Goal: Task Accomplishment & Management: Use online tool/utility

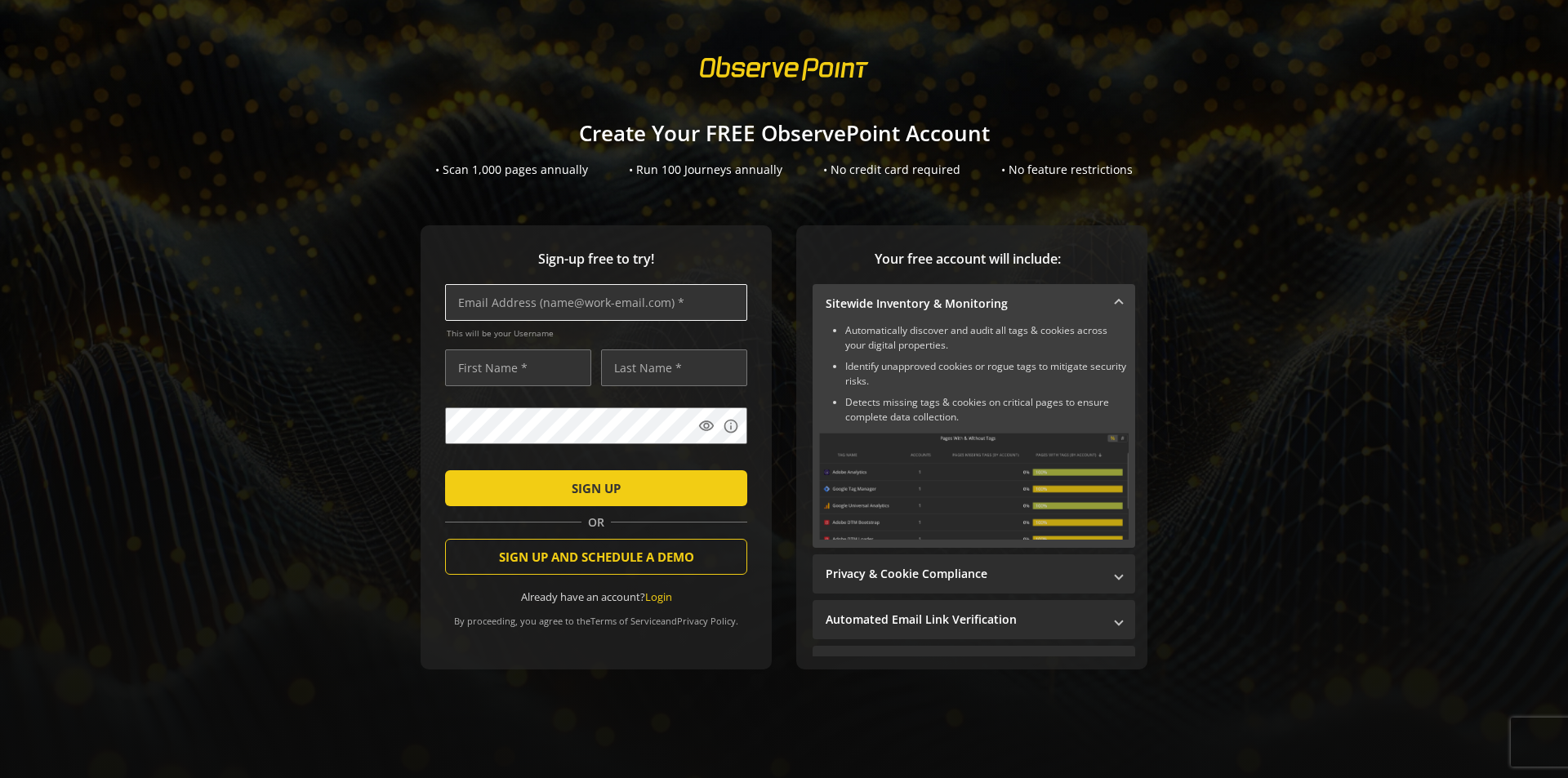
click at [537, 301] on input "text" at bounding box center [596, 303] width 302 height 37
click at [530, 306] on input "text" at bounding box center [596, 303] width 302 height 37
type input "[EMAIL_ADDRESS][PERSON_NAME][DOMAIN_NAME]"
type input "[PERSON_NAME]"
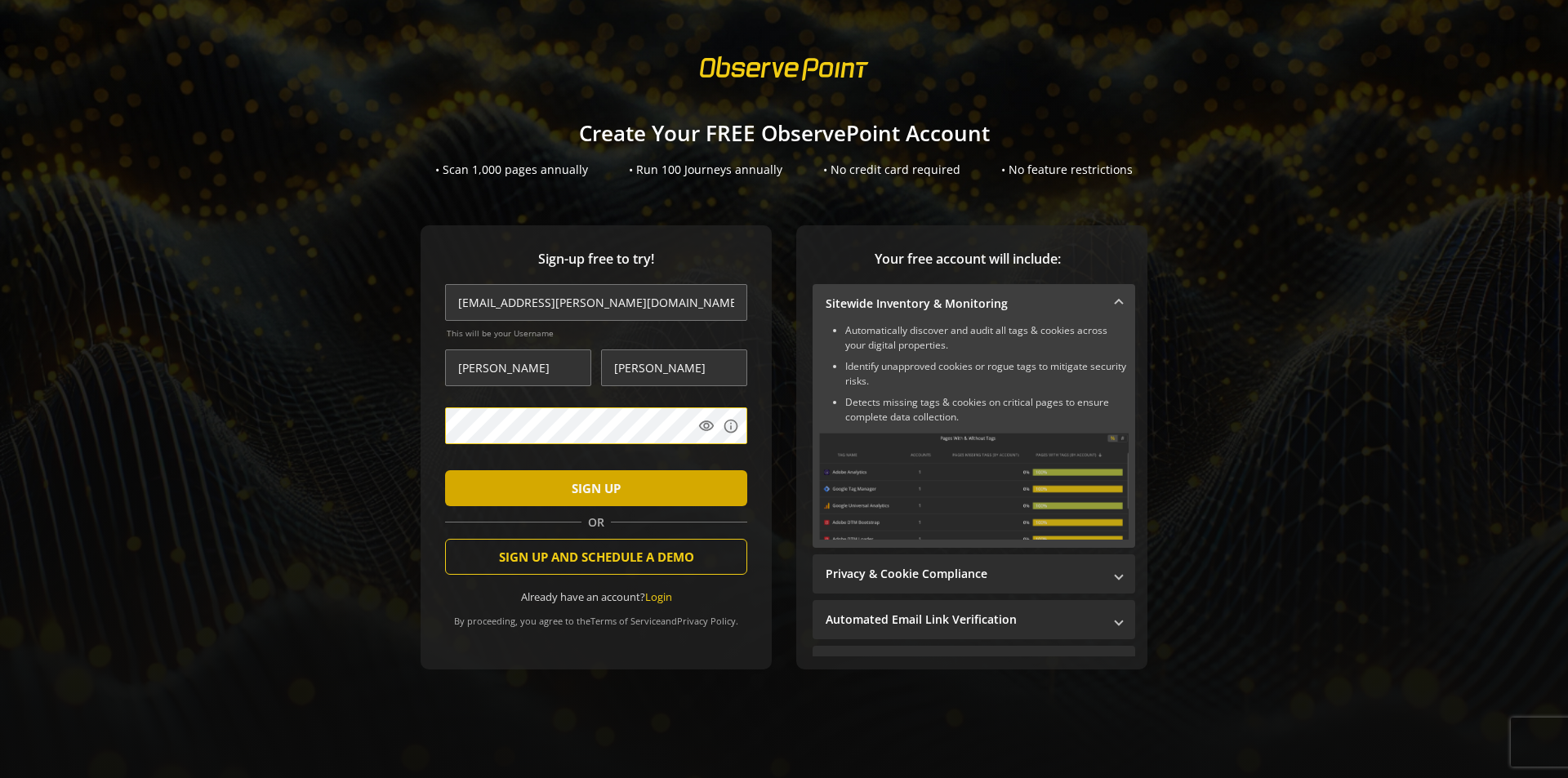
click at [575, 493] on span "SIGN UP" at bounding box center [596, 488] width 49 height 29
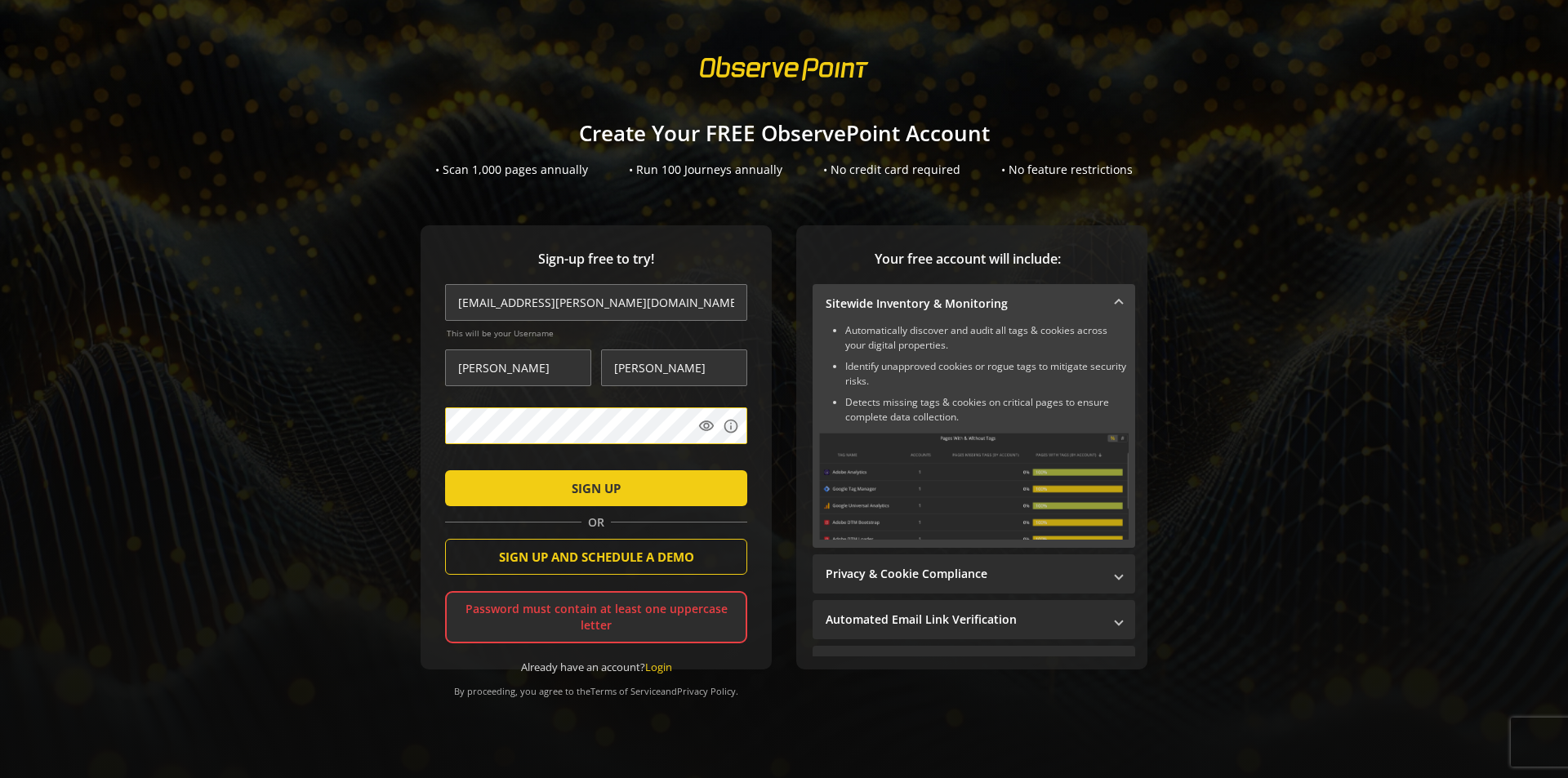
click at [445, 470] on button "SIGN UP" at bounding box center [596, 488] width 302 height 36
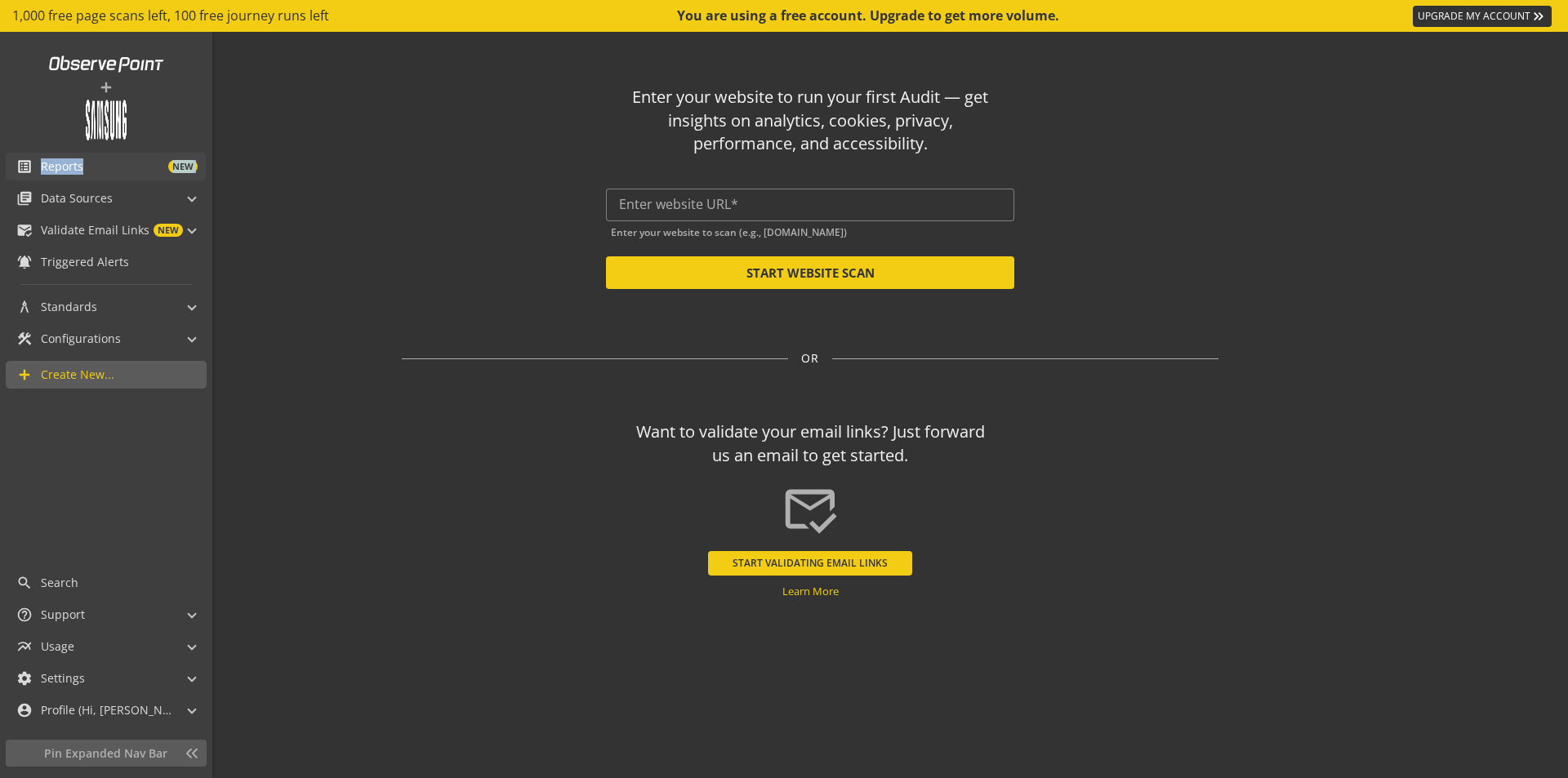
drag, startPoint x: 20, startPoint y: 198, endPoint x: 12, endPoint y: 173, distance: 26.2
click at [13, 174] on div "add list_alt Reports NEW library_books Data Sources Audits & Journeys mark_emai…" at bounding box center [106, 298] width 212 height 533
click at [12, 173] on link "list_alt Reports NEW" at bounding box center [106, 166] width 200 height 28
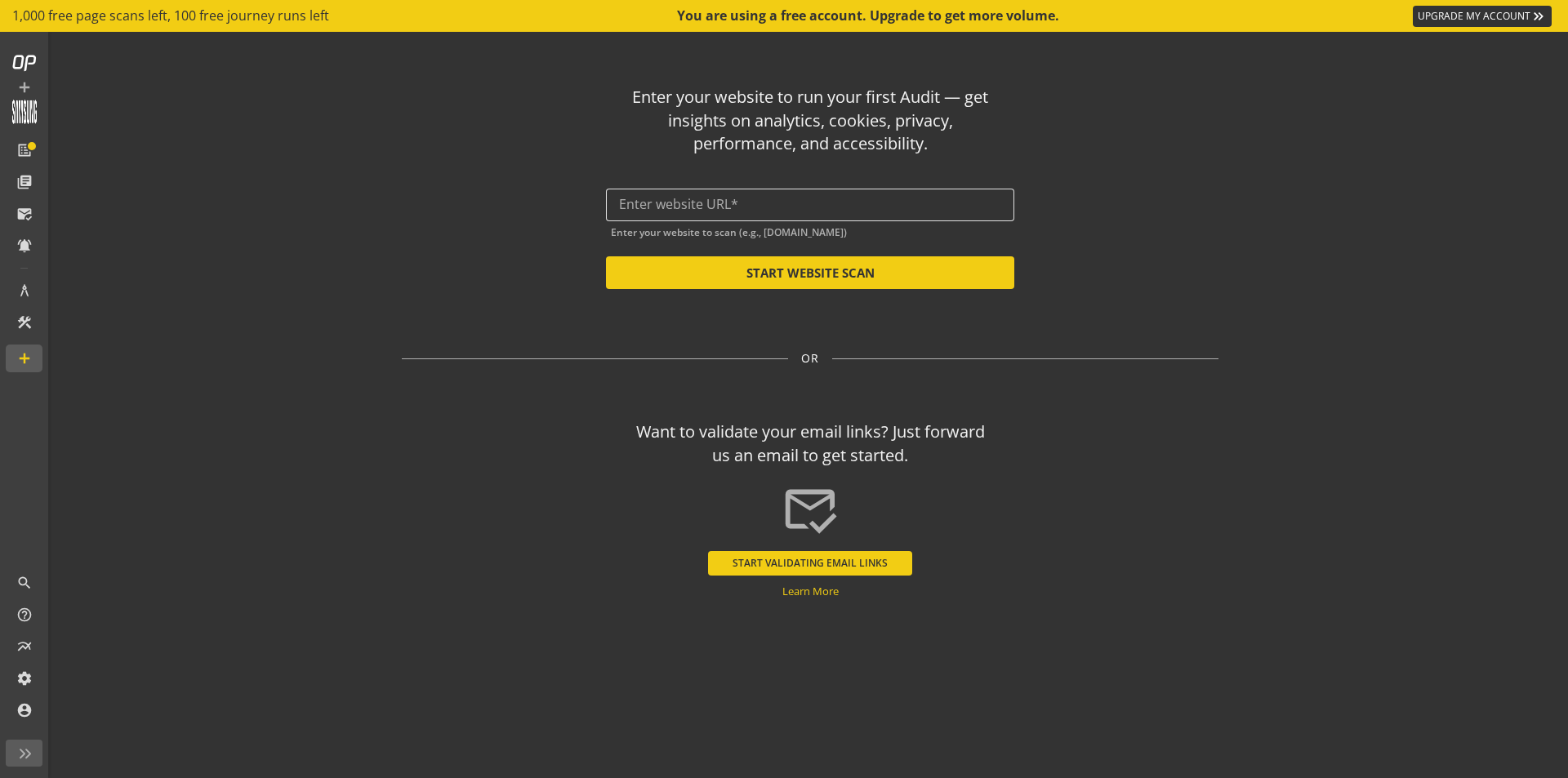
click at [710, 205] on input "text" at bounding box center [810, 205] width 382 height 16
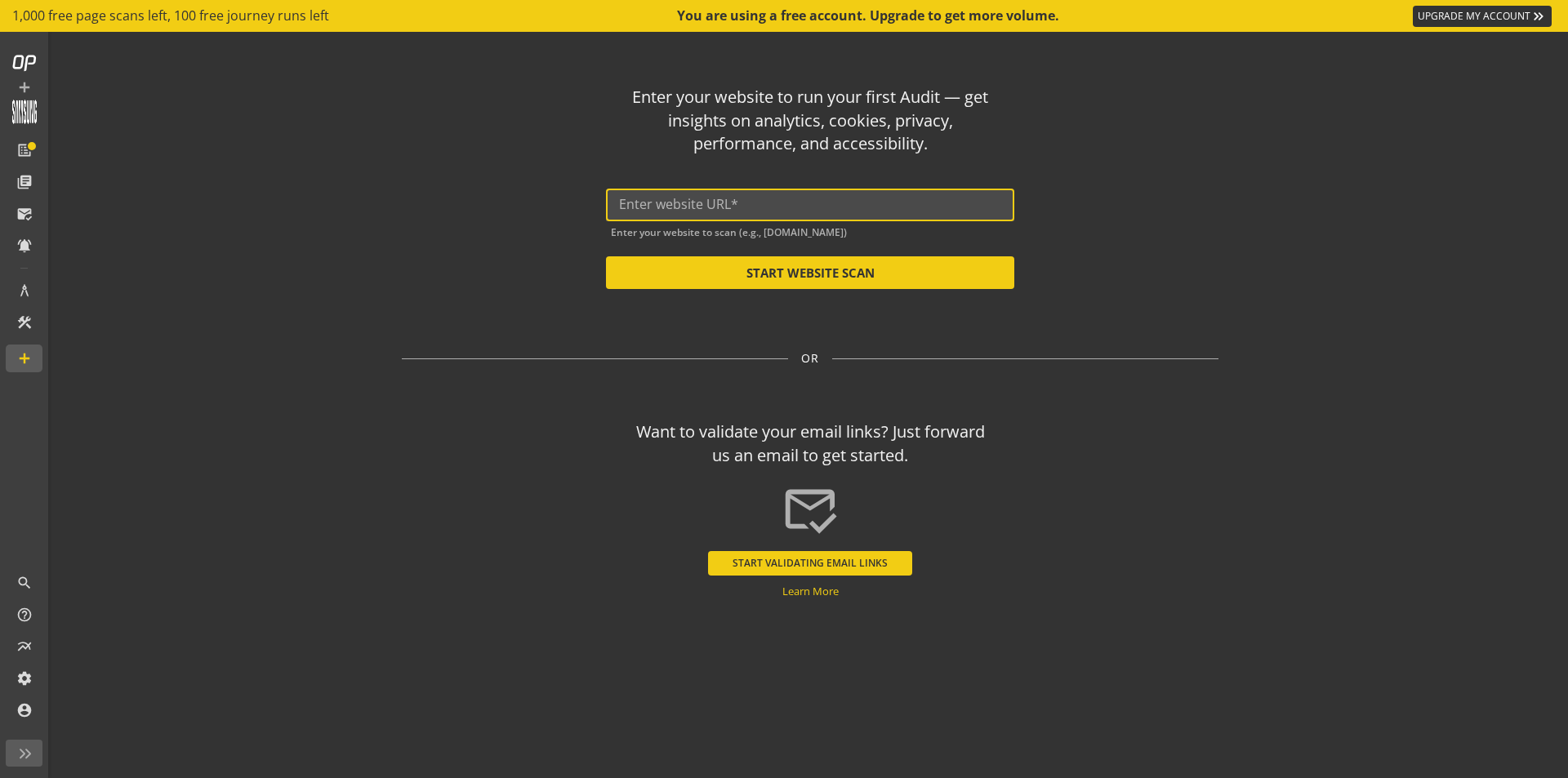
paste input "[URL][DOMAIN_NAME]"
type input "[URL][DOMAIN_NAME]"
click at [786, 272] on button "START WEBSITE SCAN" at bounding box center [810, 272] width 408 height 33
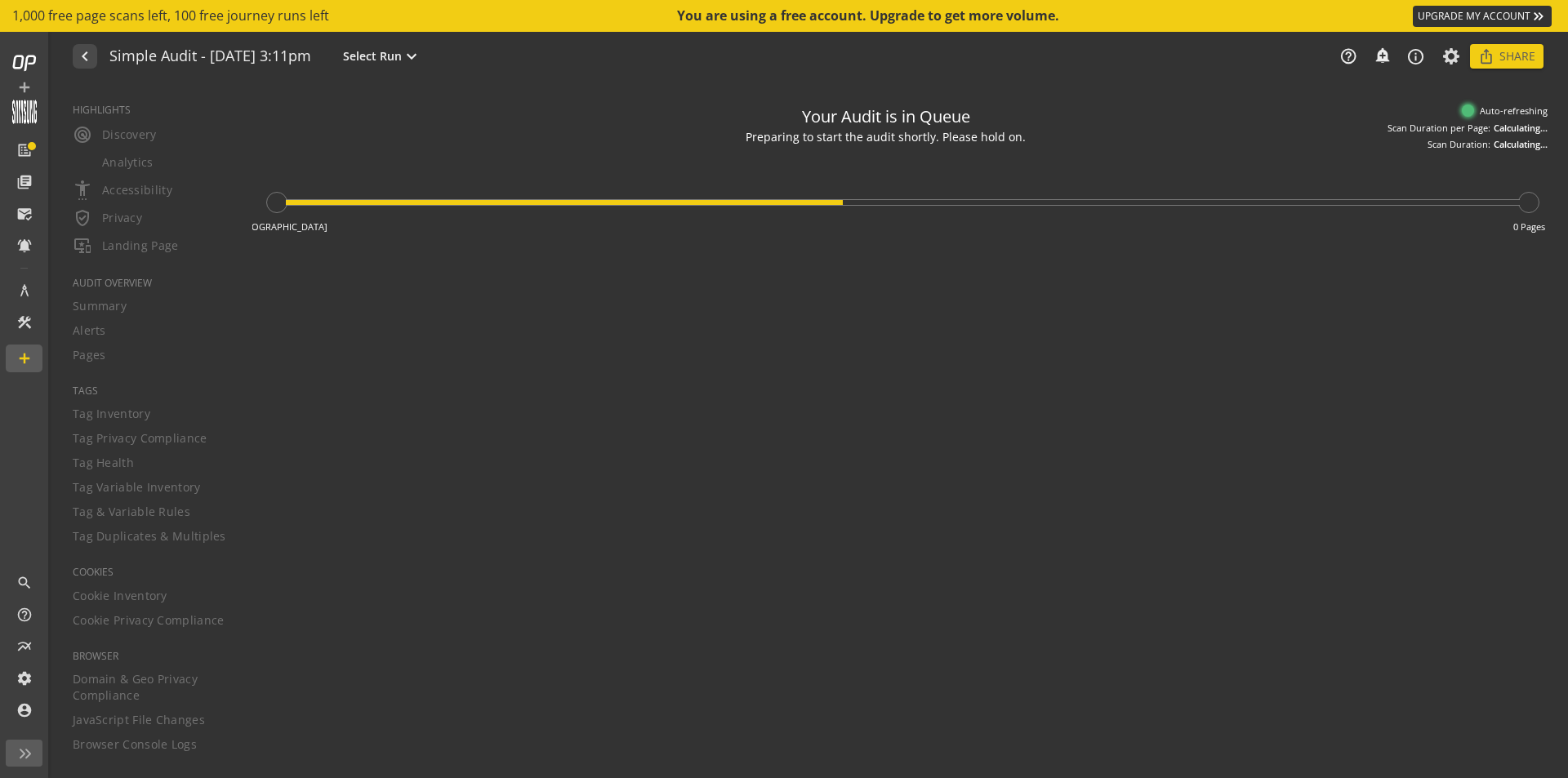
type textarea "Notes can include: -a description of what this audit is validating -changes in …"
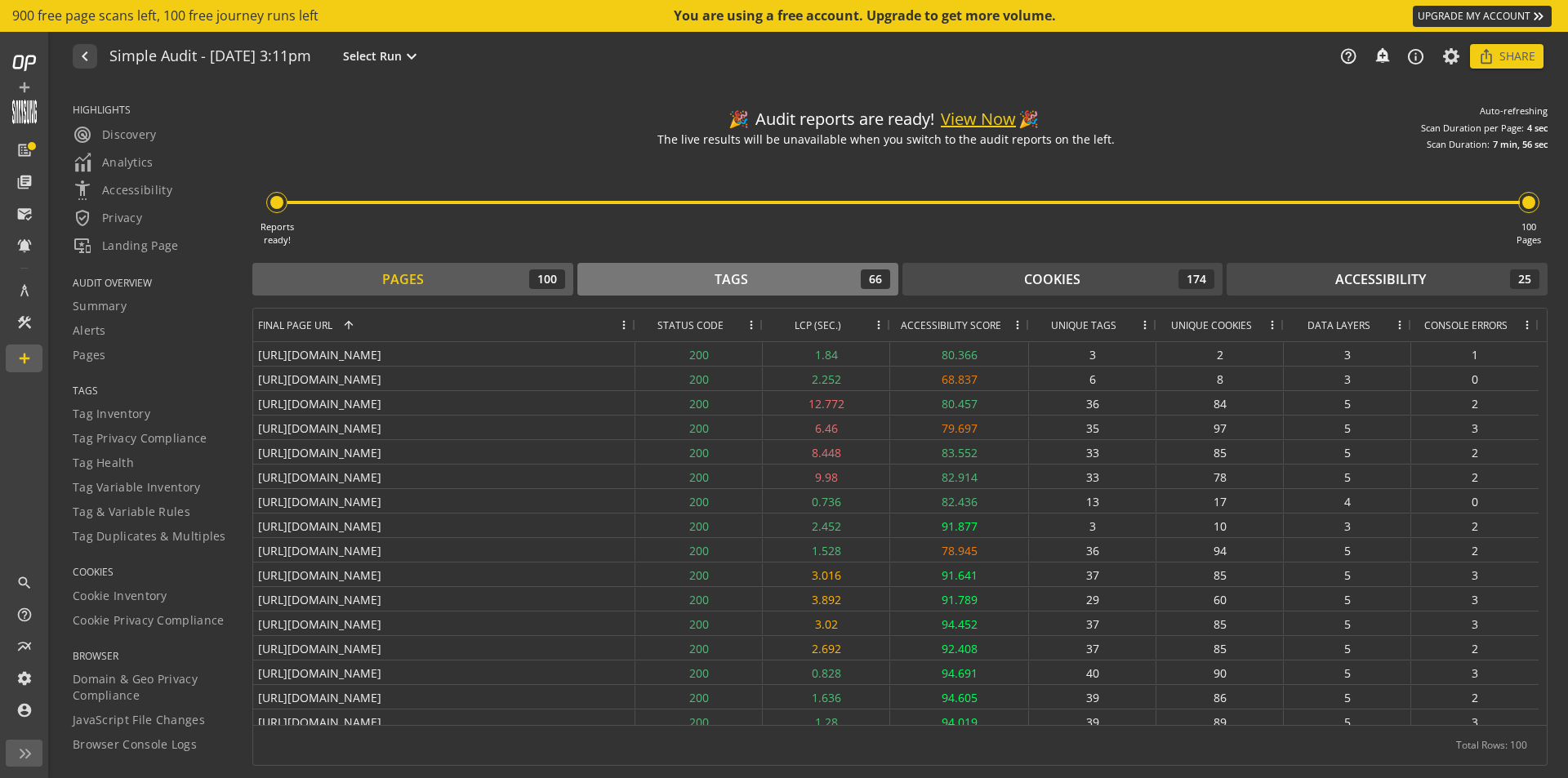
click at [732, 277] on div "Tags" at bounding box center [731, 279] width 34 height 18
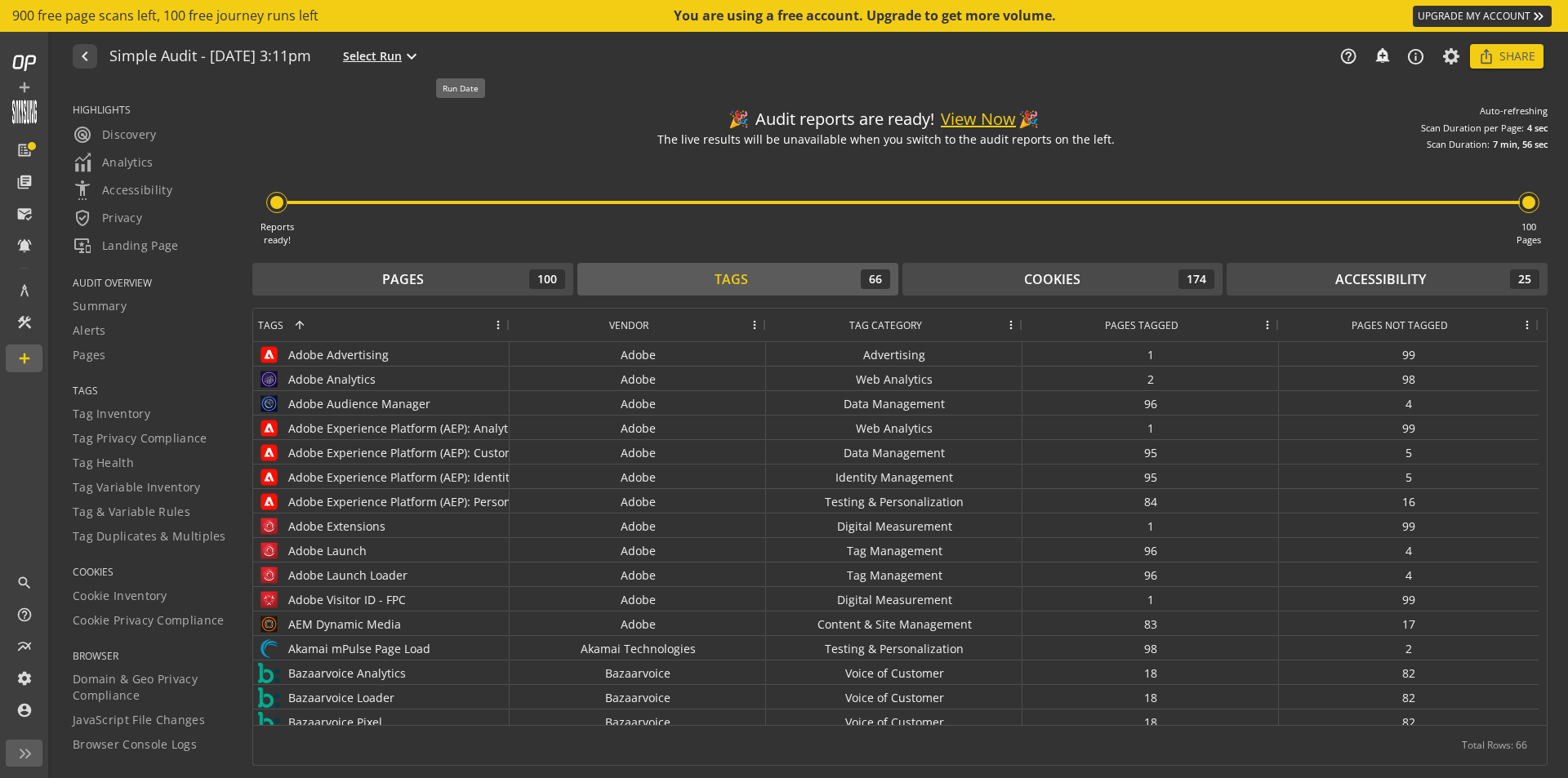
click at [422, 55] on mat-icon "expand_more" at bounding box center [411, 56] width 19 height 19
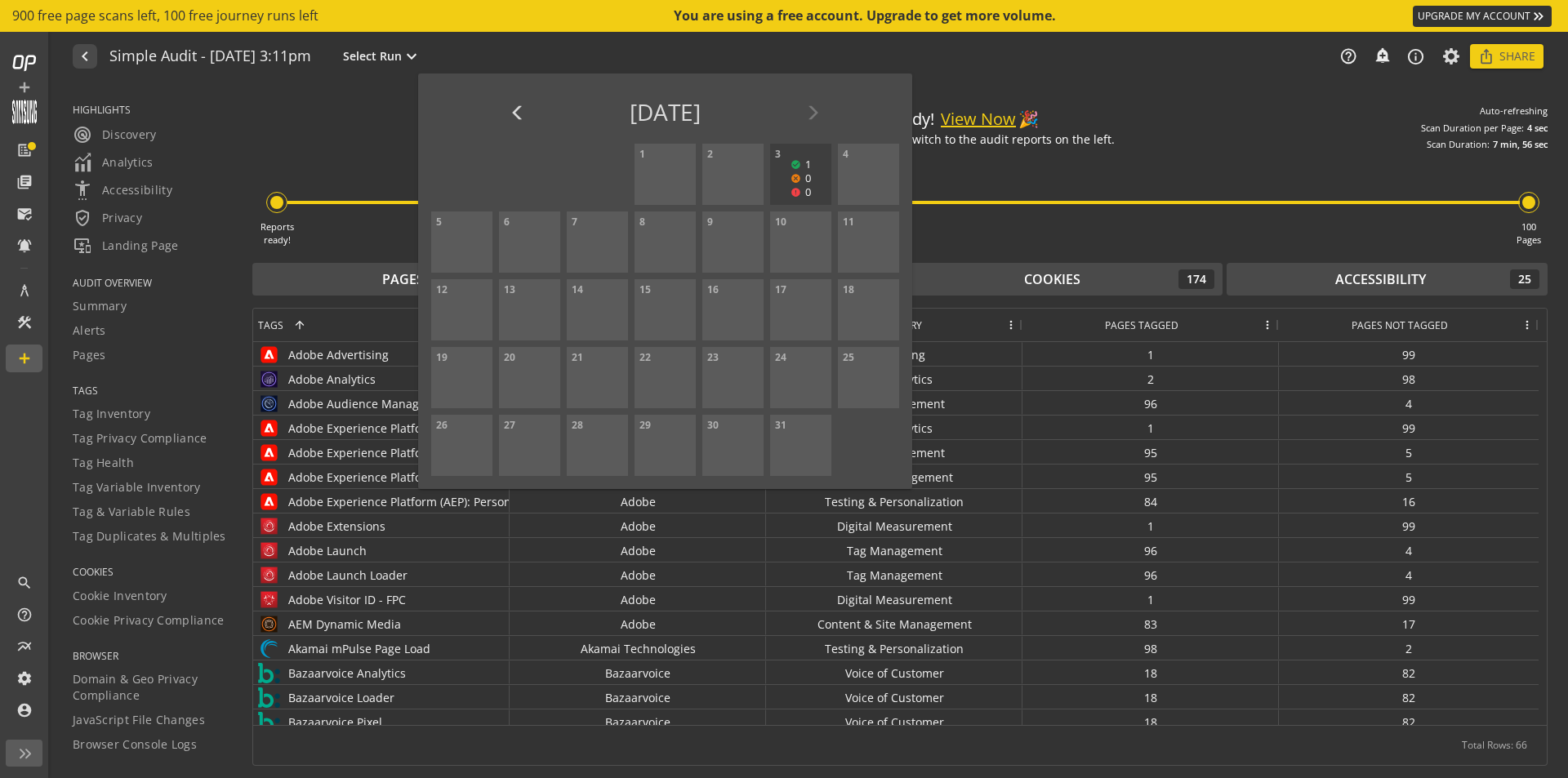
click at [655, 53] on div at bounding box center [784, 389] width 1568 height 778
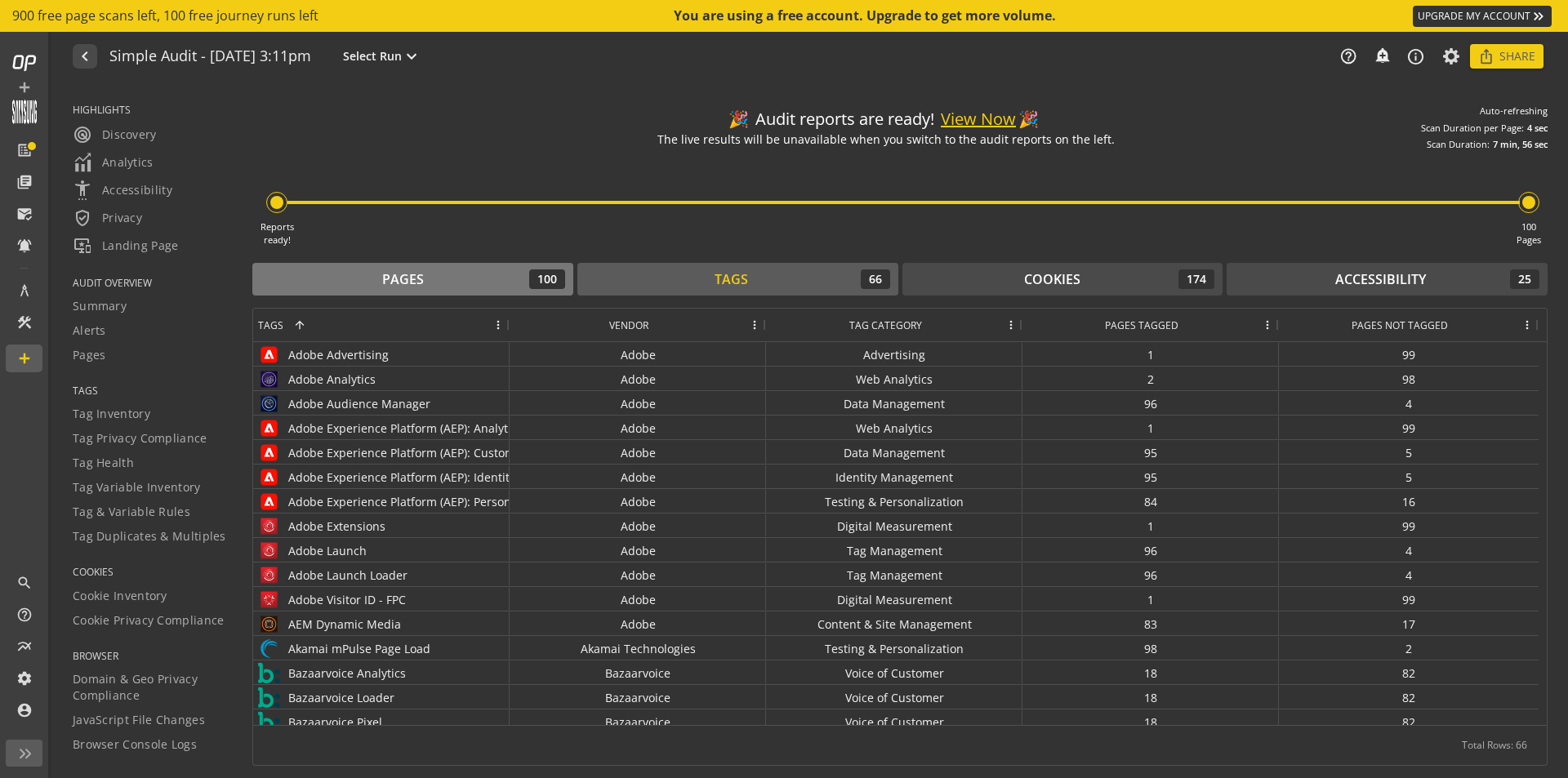
click at [410, 277] on div "Pages" at bounding box center [403, 279] width 42 height 18
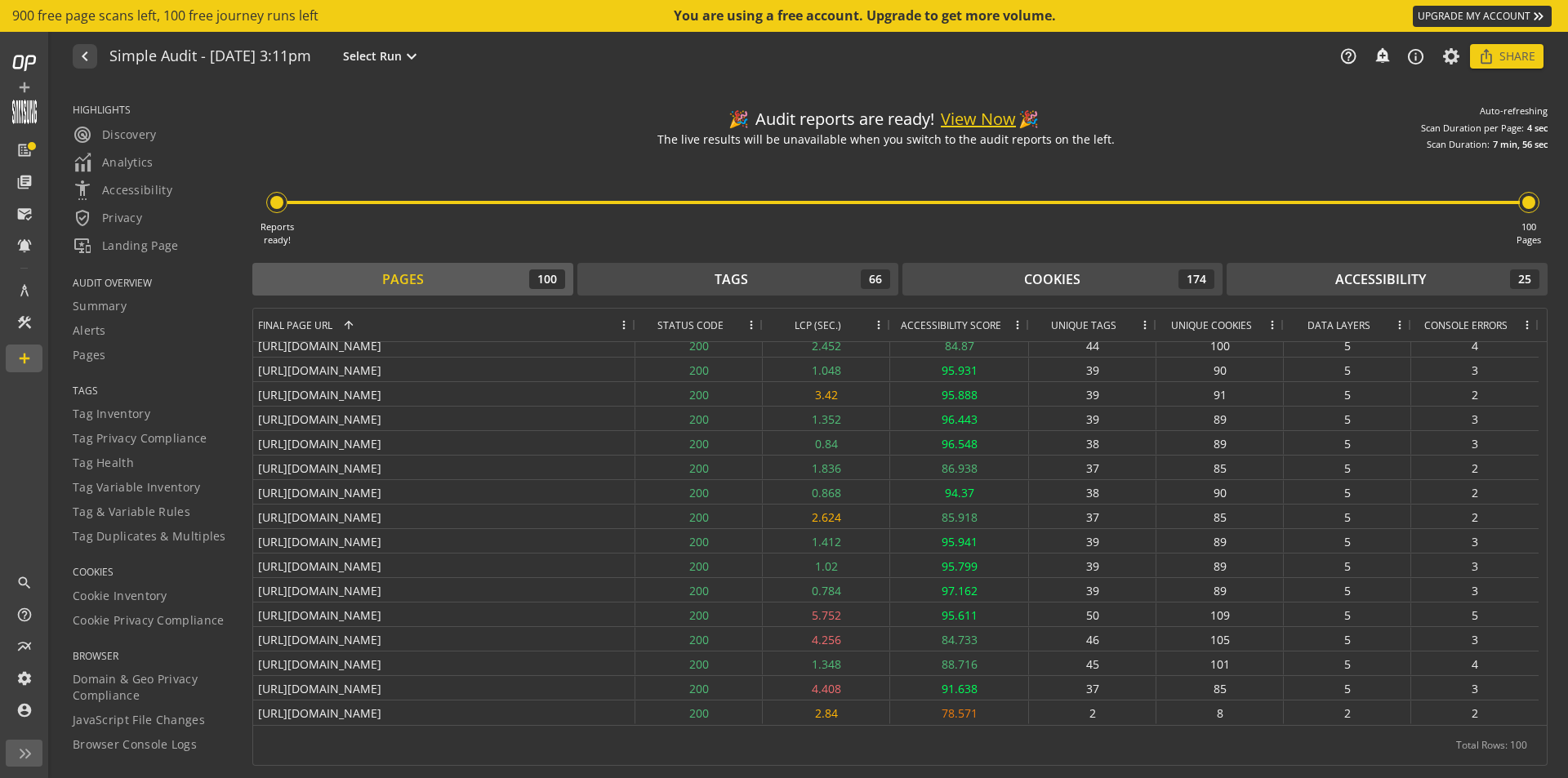
click at [622, 325] on span at bounding box center [624, 325] width 13 height 13
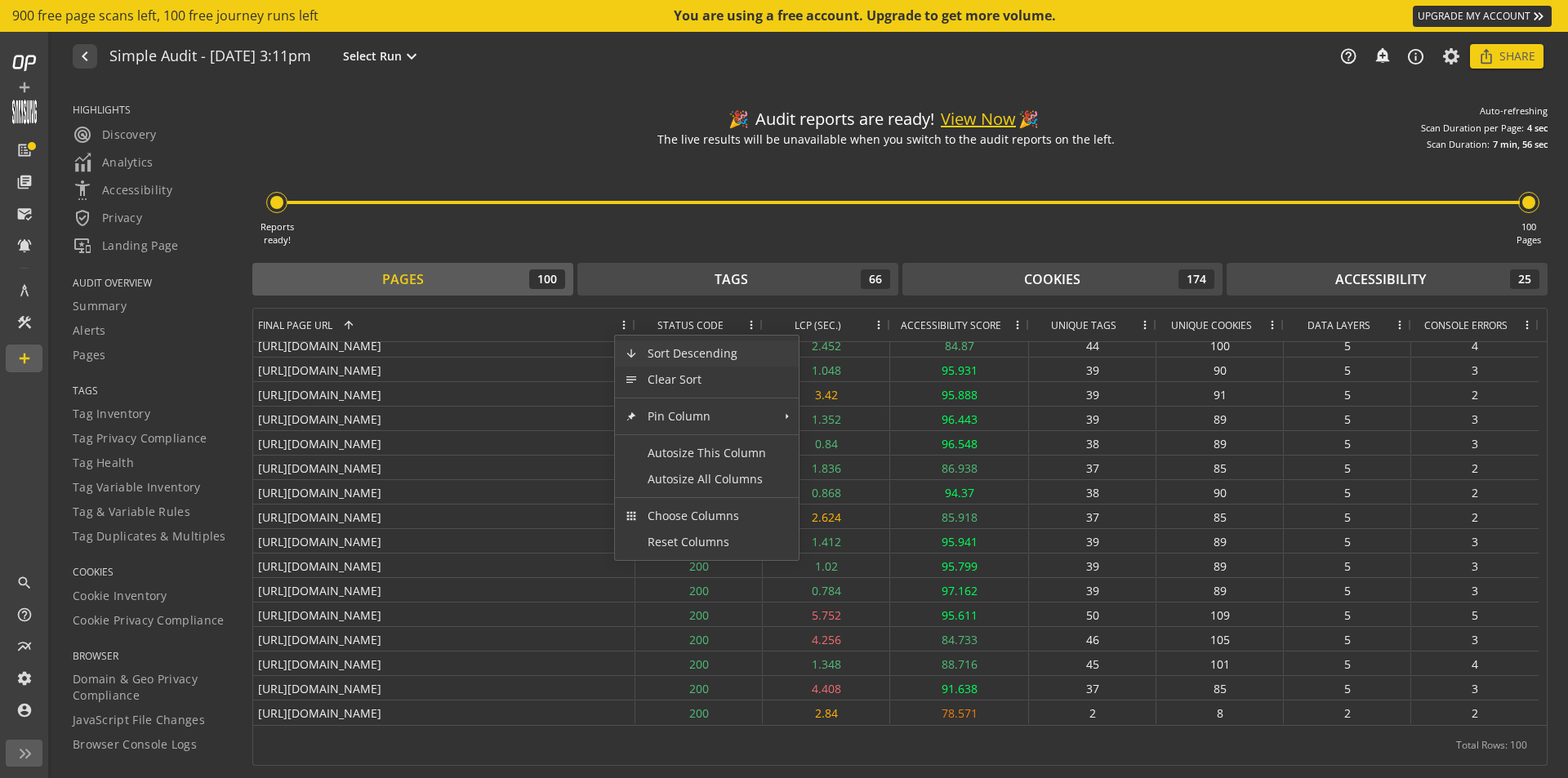
click at [584, 329] on div "Final Page URL 1" at bounding box center [435, 324] width 354 height 33
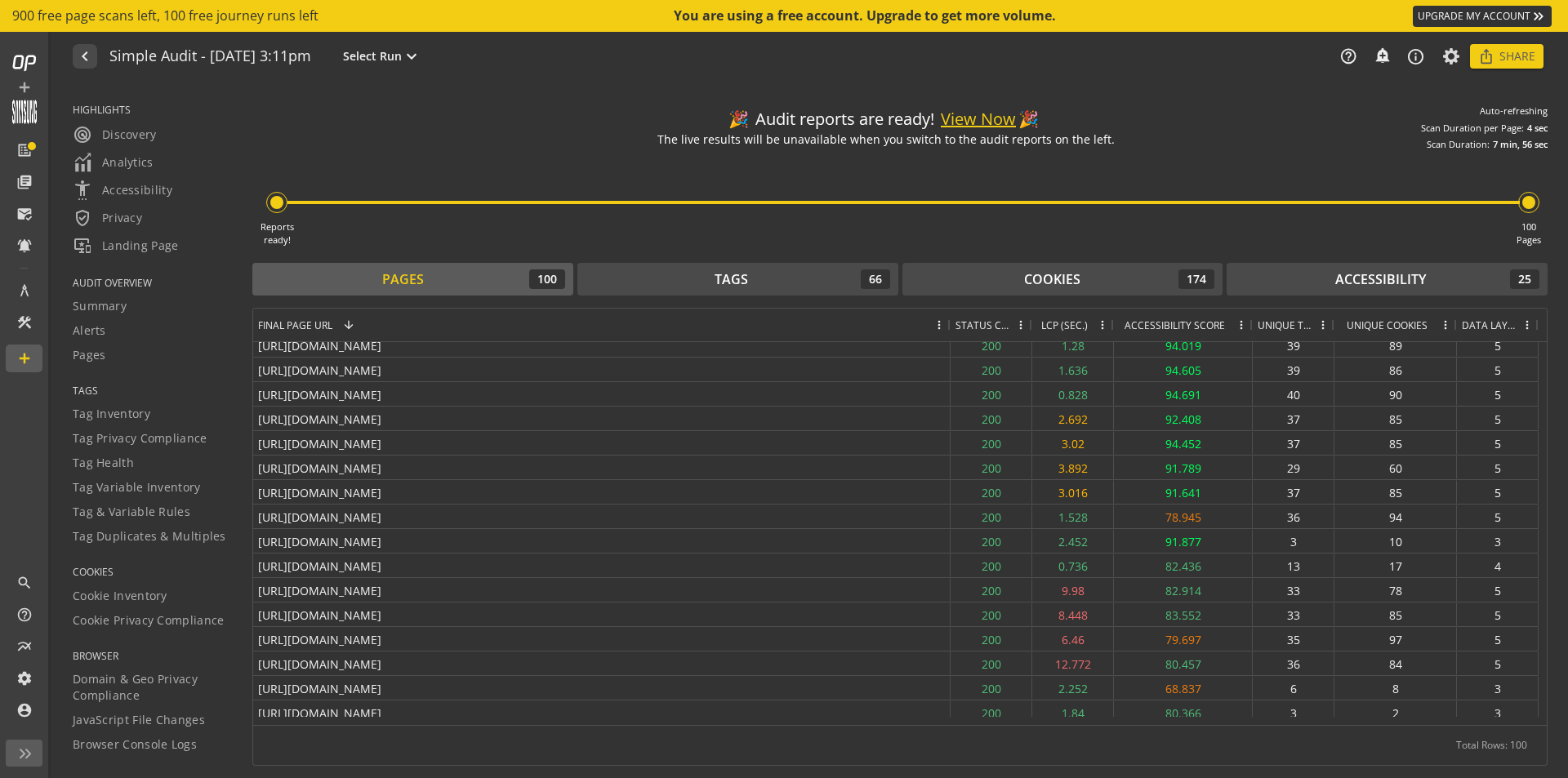
drag, startPoint x: 634, startPoint y: 326, endPoint x: 536, endPoint y: 407, distance: 127.1
click at [948, 301] on div "Pages 100 Tags 66 Cookies 174 Accessibility 25 Press ENTER to sort. Press ALT D…" at bounding box center [899, 515] width 1295 height 503
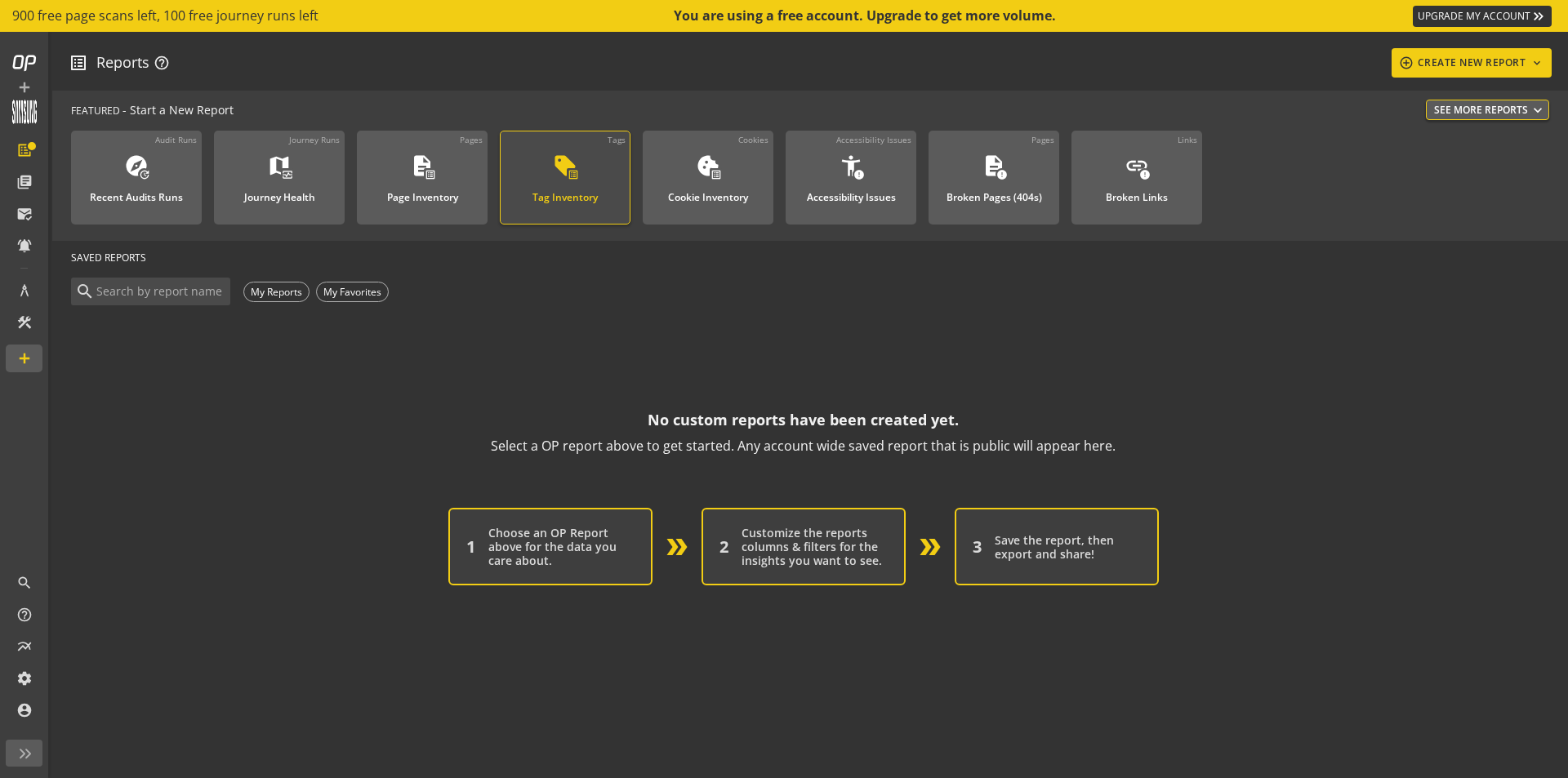
click at [561, 168] on mat-icon "sell" at bounding box center [565, 165] width 24 height 24
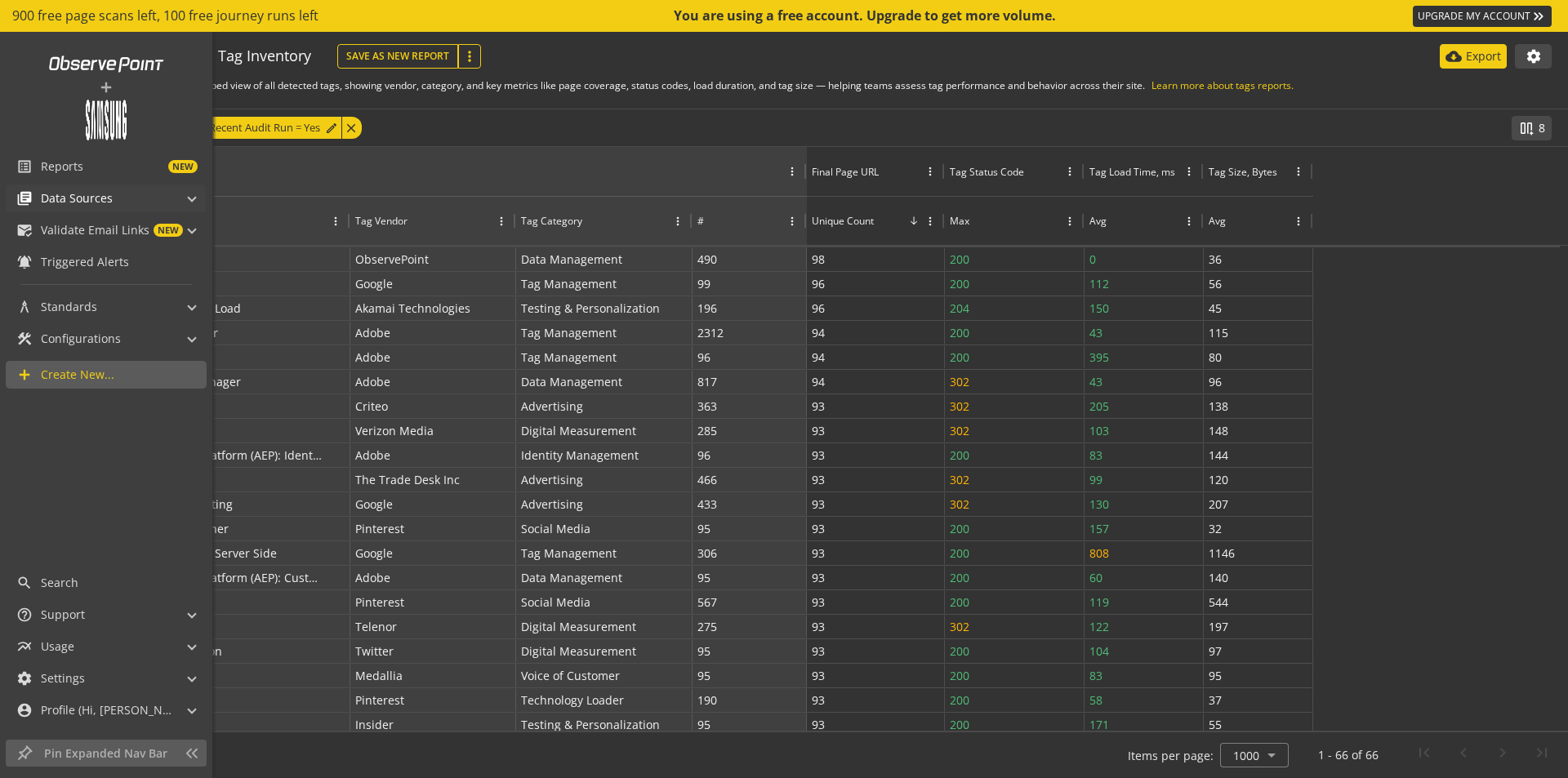
click at [70, 202] on span "Data Sources" at bounding box center [77, 198] width 72 height 16
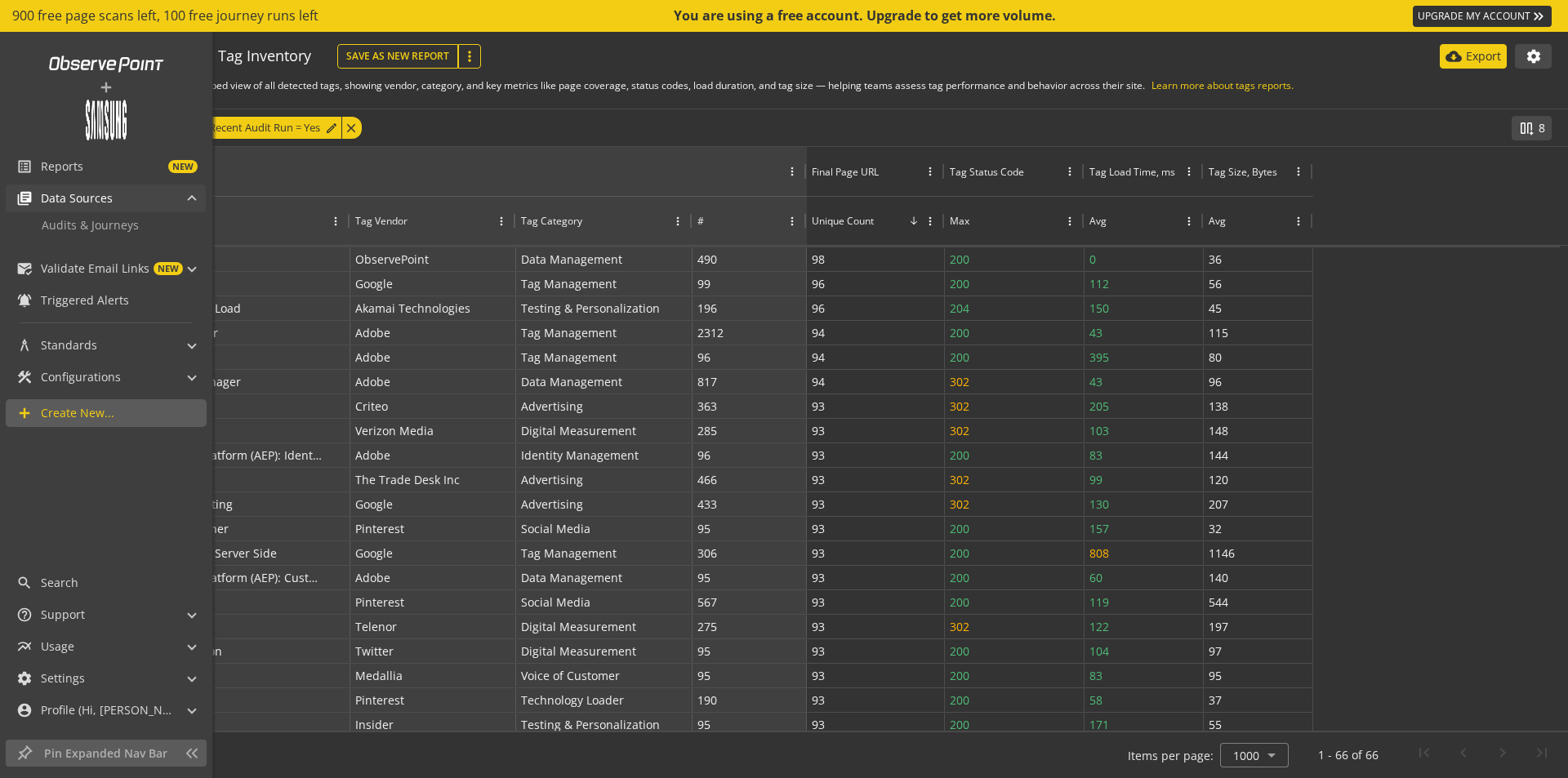
click at [88, 201] on span "Data Sources" at bounding box center [77, 198] width 72 height 16
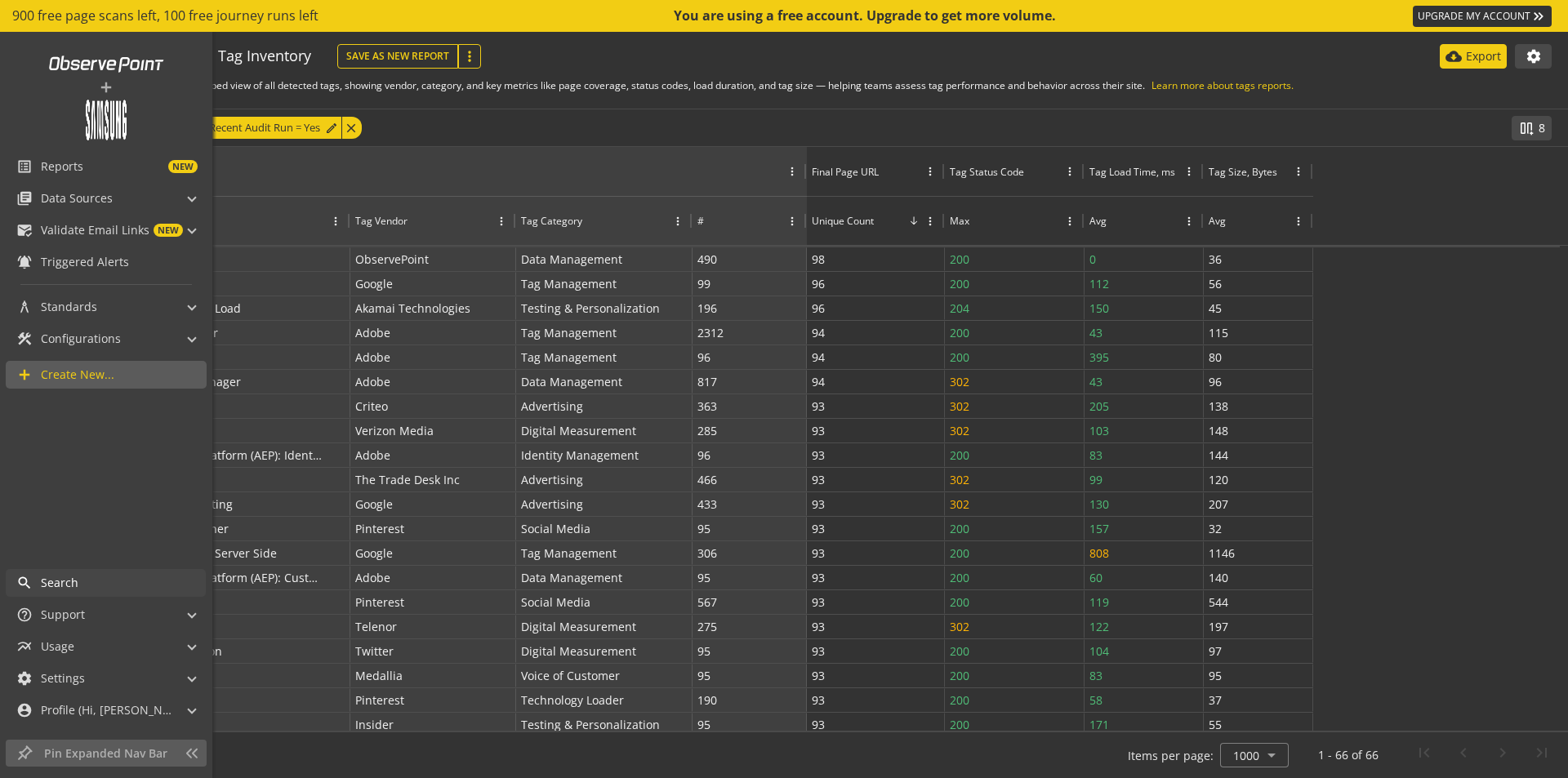
click at [65, 581] on span "Search" at bounding box center [60, 583] width 38 height 16
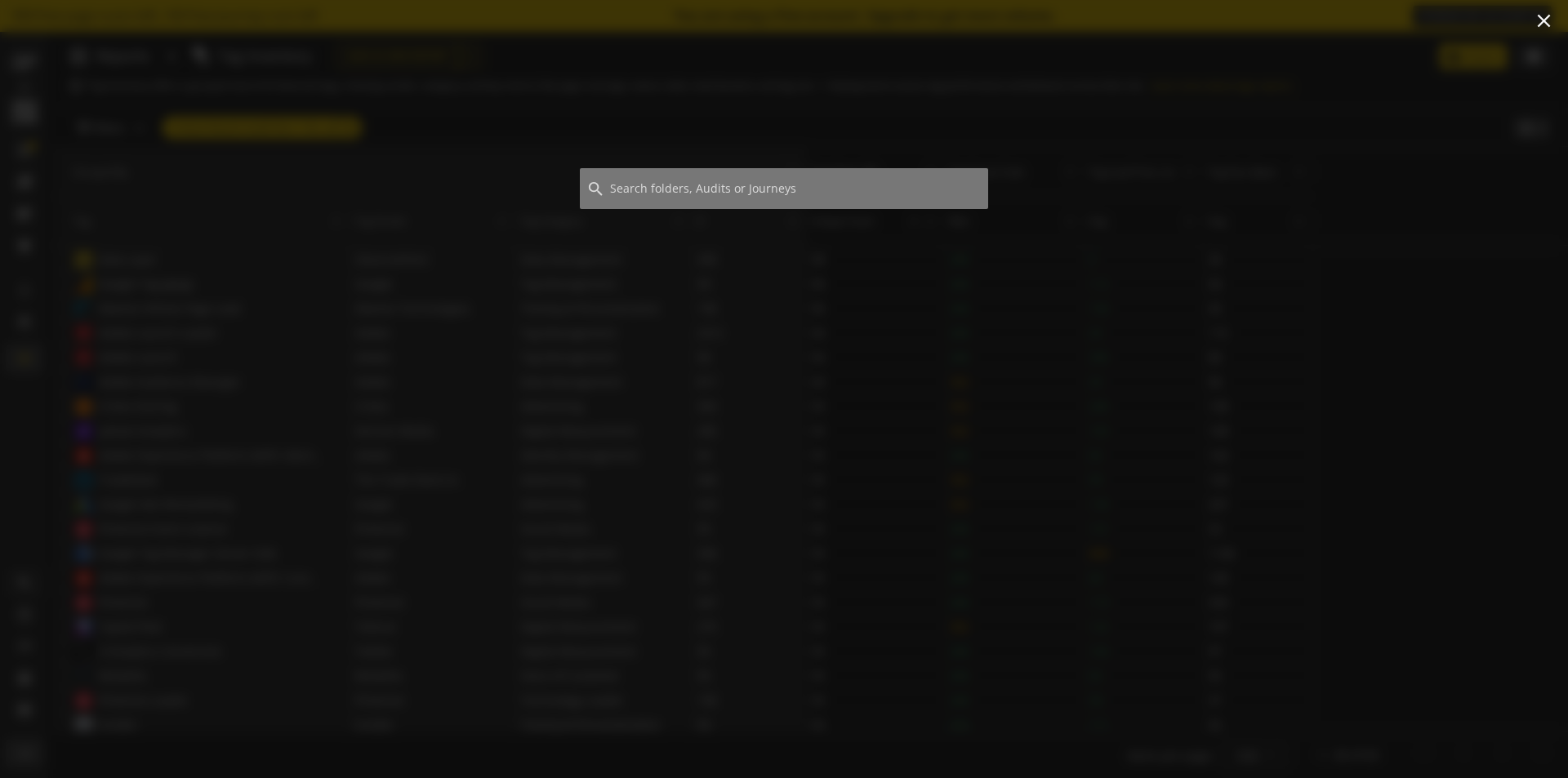
click at [432, 157] on div at bounding box center [784, 412] width 1568 height 733
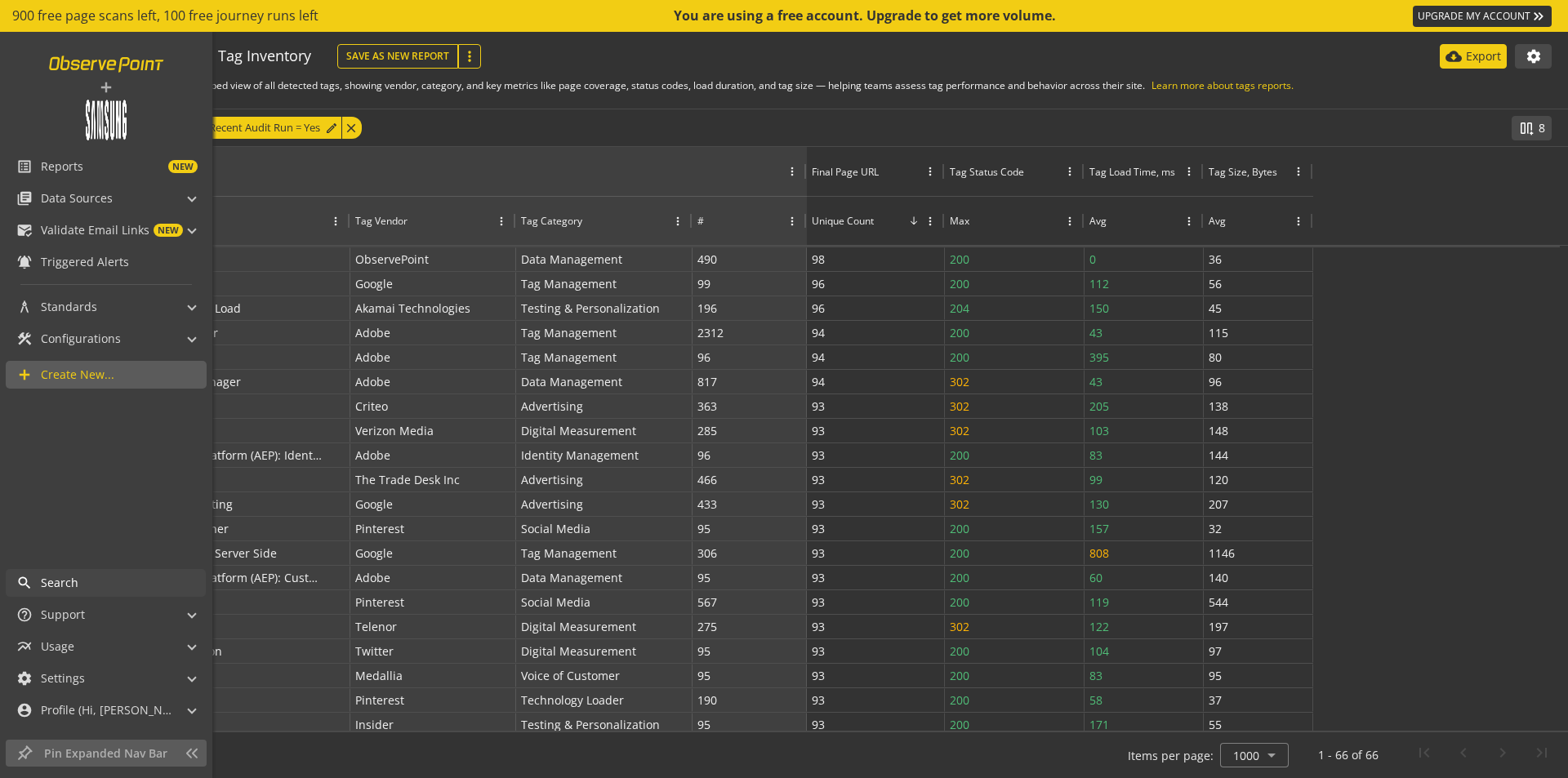
click at [113, 69] on link at bounding box center [106, 63] width 135 height 31
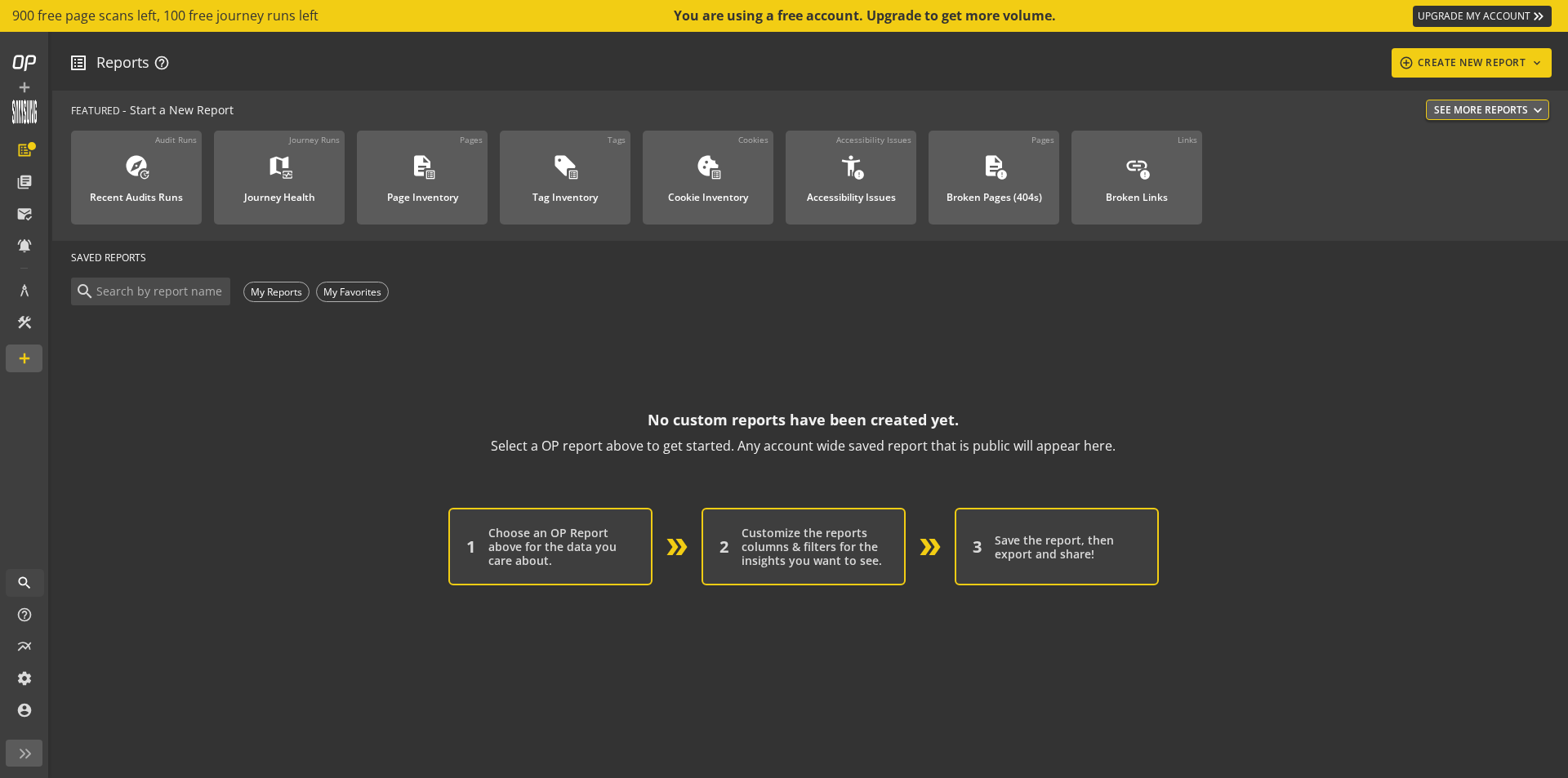
click at [826, 314] on op-account-reports-saved-reports-zero-state "No custom reports have been created yet. Select a OP report above to get starte…" at bounding box center [803, 447] width 1464 height 277
click at [1441, 64] on div "add_circle_outline CREATE NEW REPORT keyboard_arrow_down" at bounding box center [1472, 62] width 147 height 29
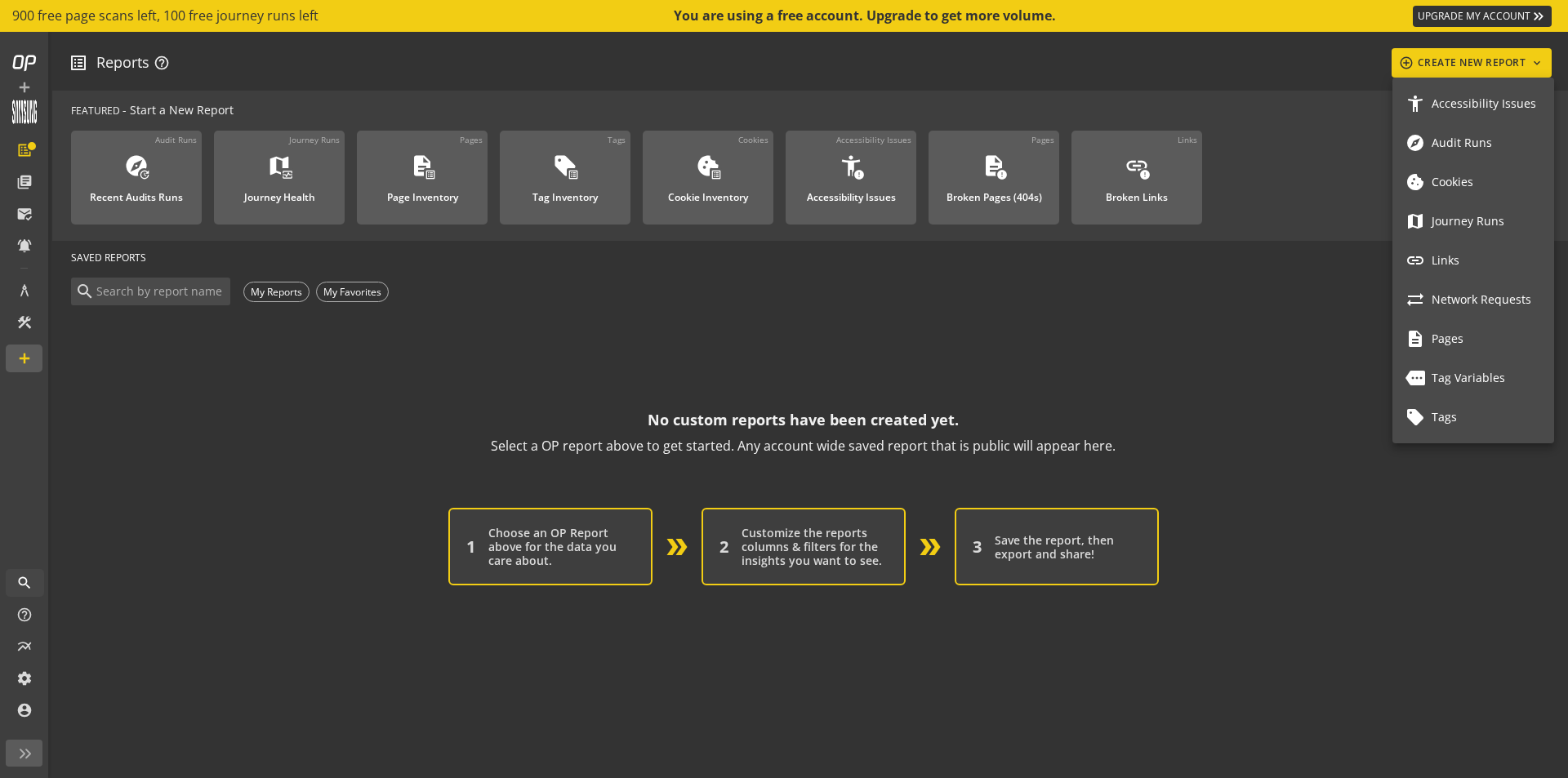
click at [1433, 417] on span "Tags" at bounding box center [1486, 418] width 110 height 14
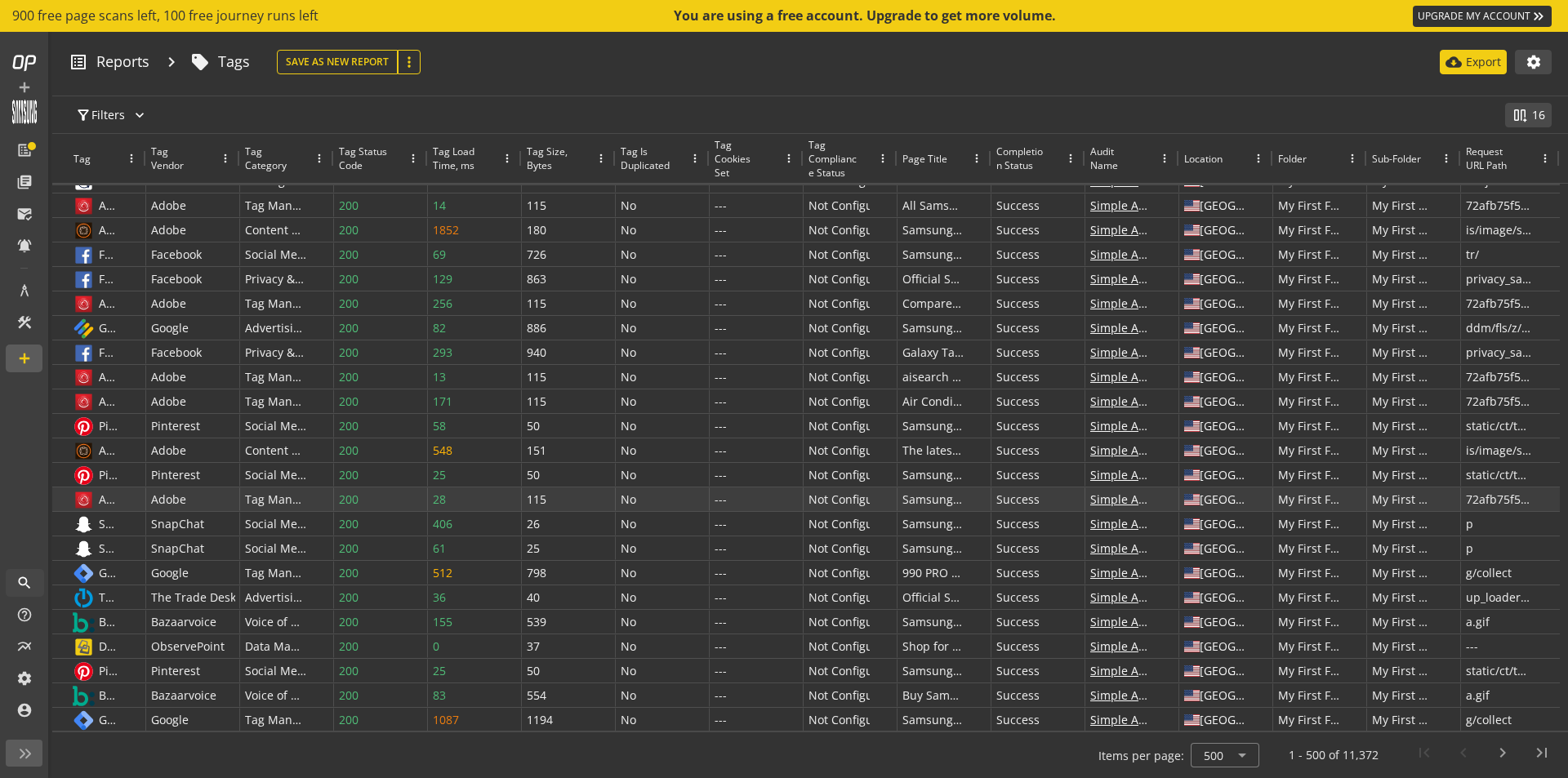
scroll to position [3267, 0]
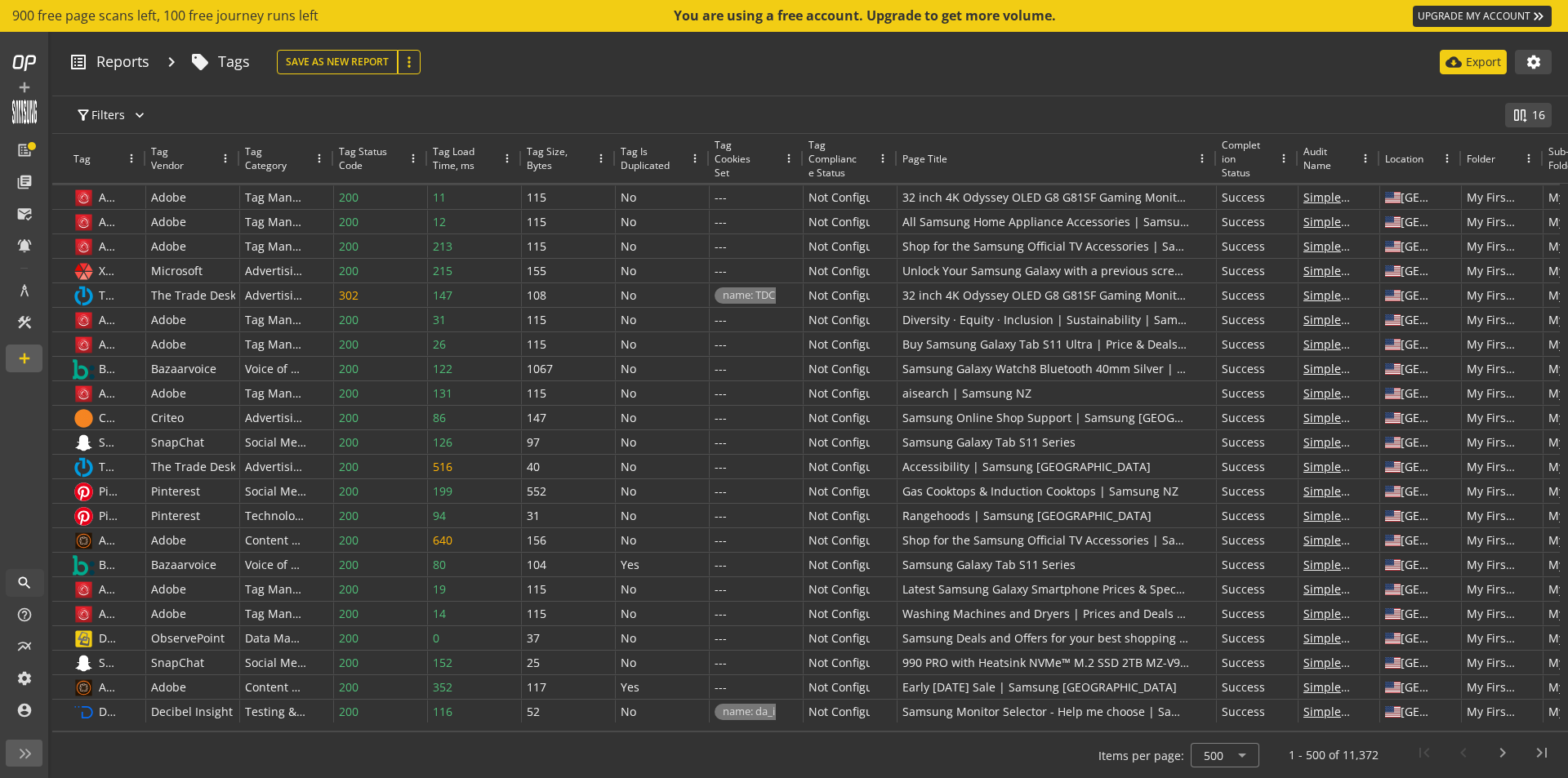
drag, startPoint x: 991, startPoint y: 158, endPoint x: 1216, endPoint y: 158, distance: 225.0
click at [1216, 158] on div at bounding box center [1216, 158] width 7 height 49
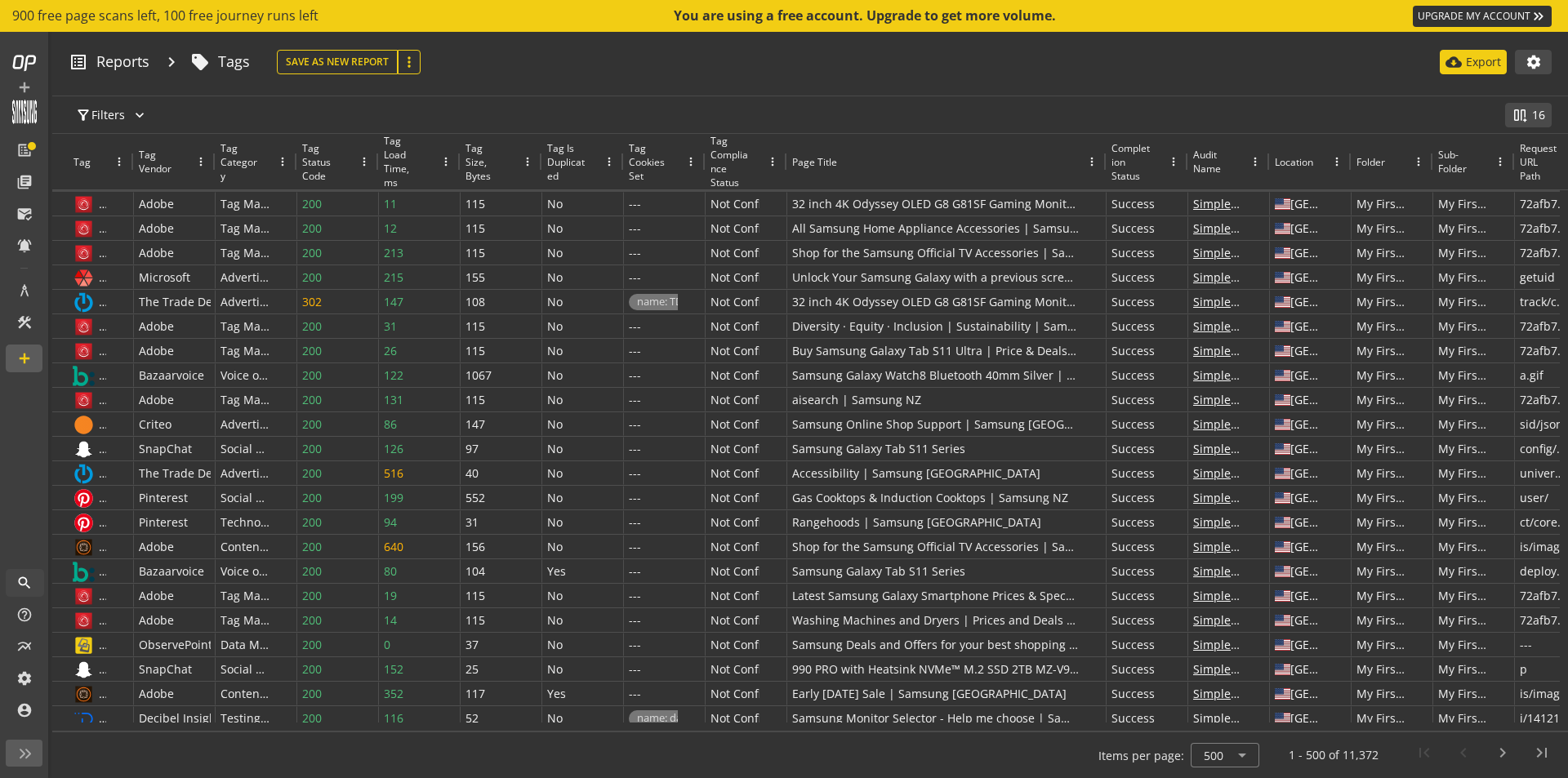
click at [59, 15] on span "900 free page scans left, 100 free journey runs left" at bounding box center [165, 16] width 306 height 18
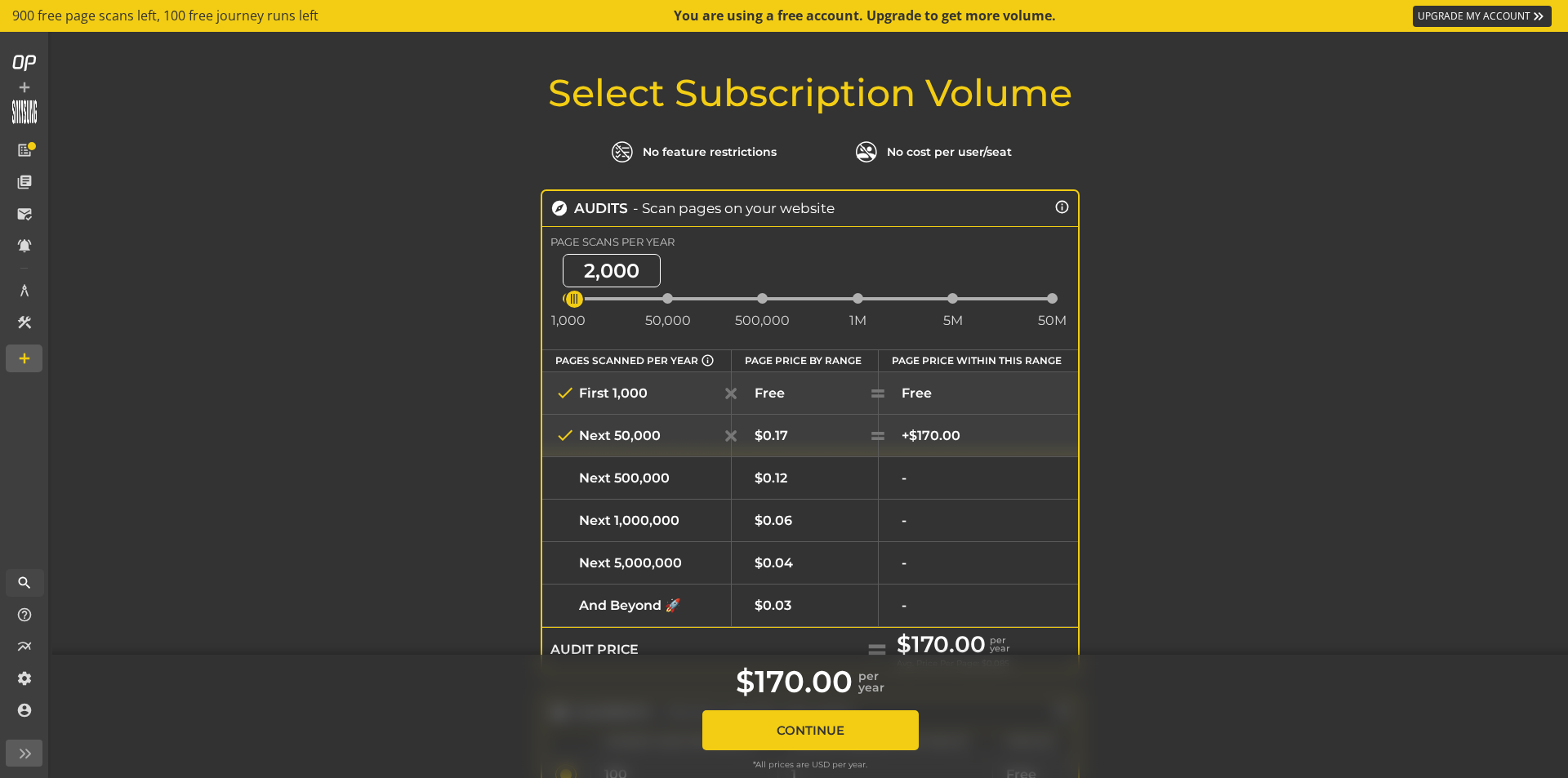
click at [116, 15] on span "900 free page scans left, 100 free journey runs left" at bounding box center [165, 16] width 306 height 18
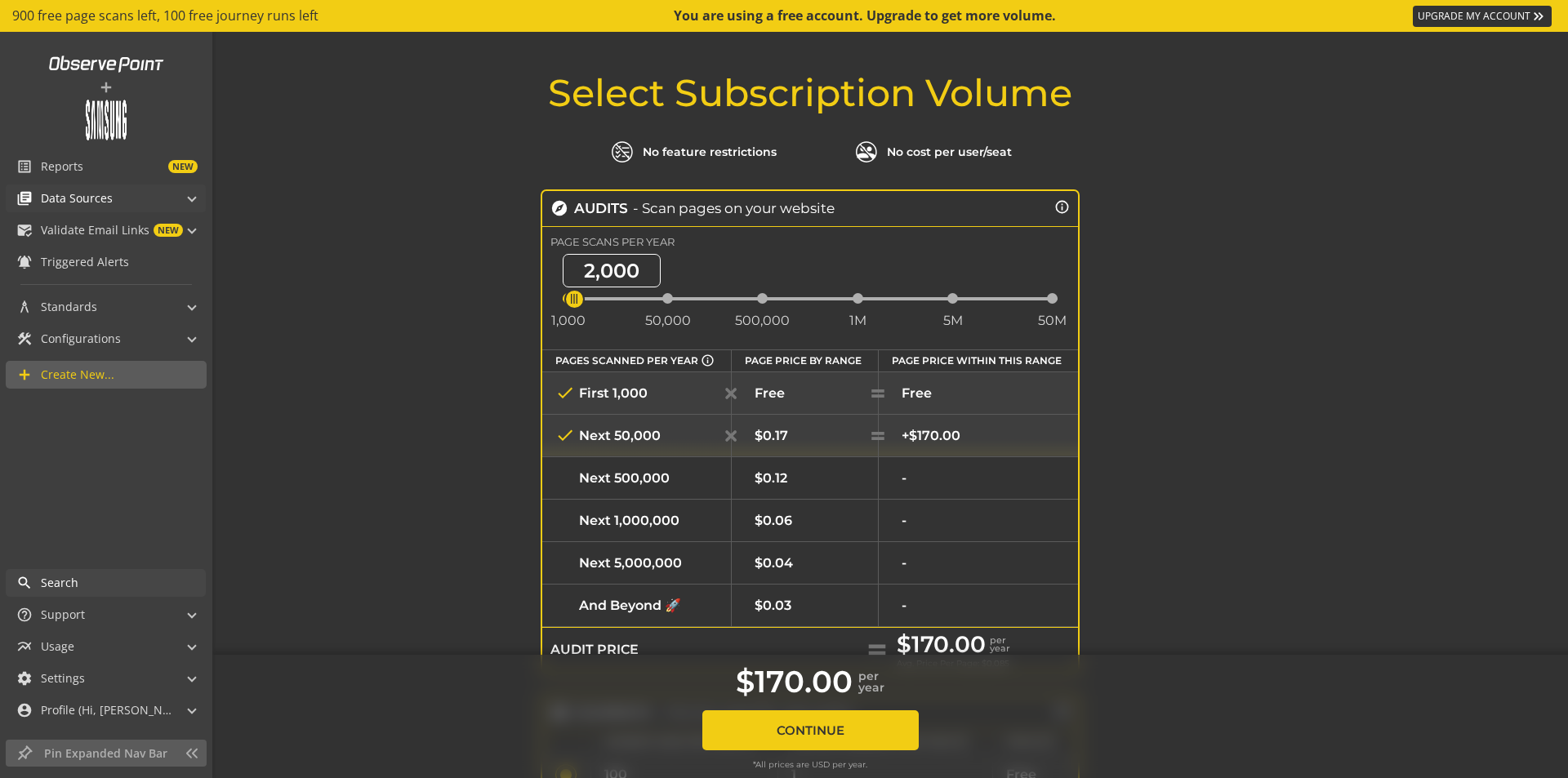
click at [167, 203] on mat-panel-title "library_books Data Sources" at bounding box center [96, 198] width 159 height 28
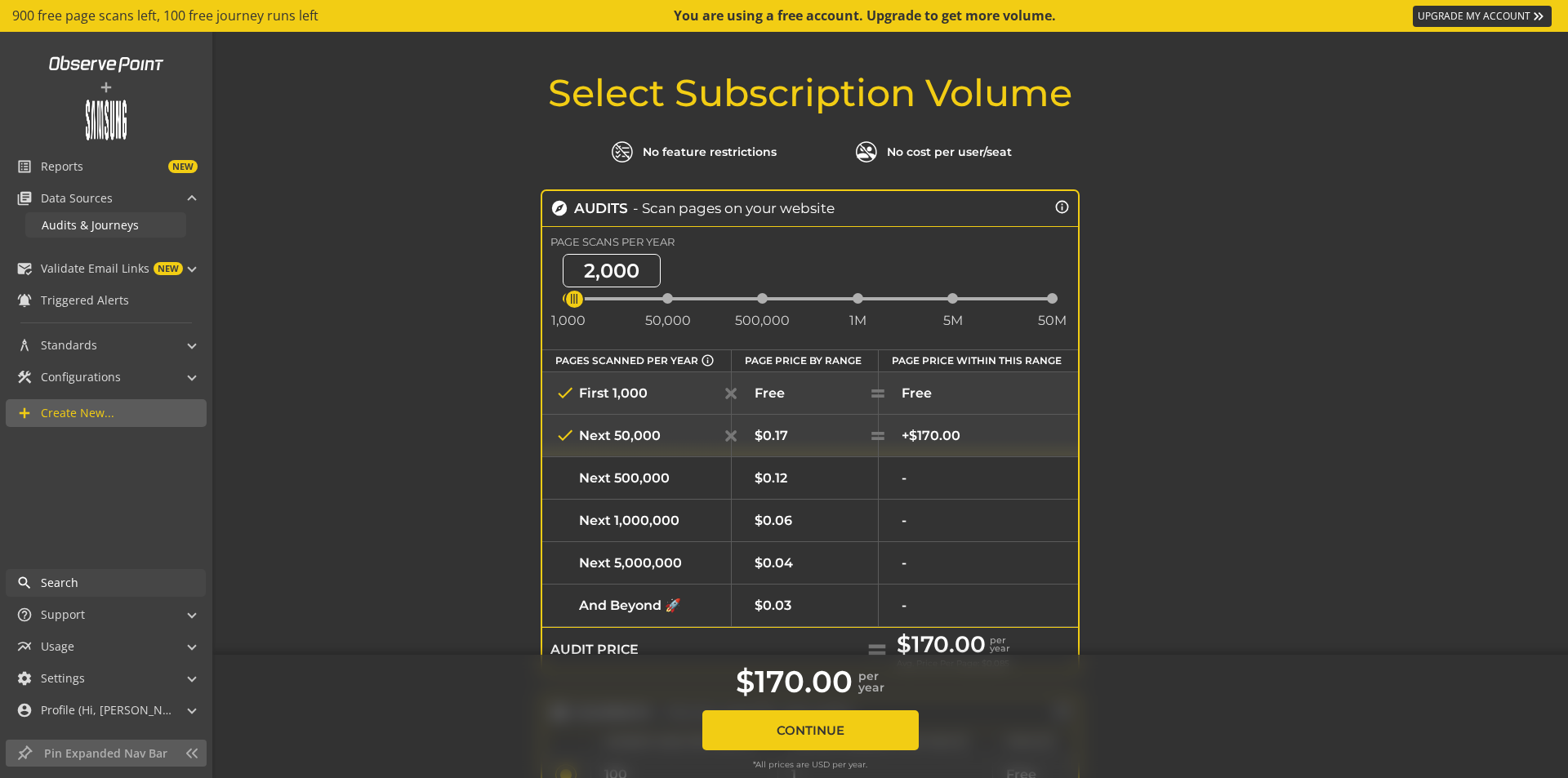
click at [94, 224] on span "Audits & Journeys" at bounding box center [91, 225] width 97 height 16
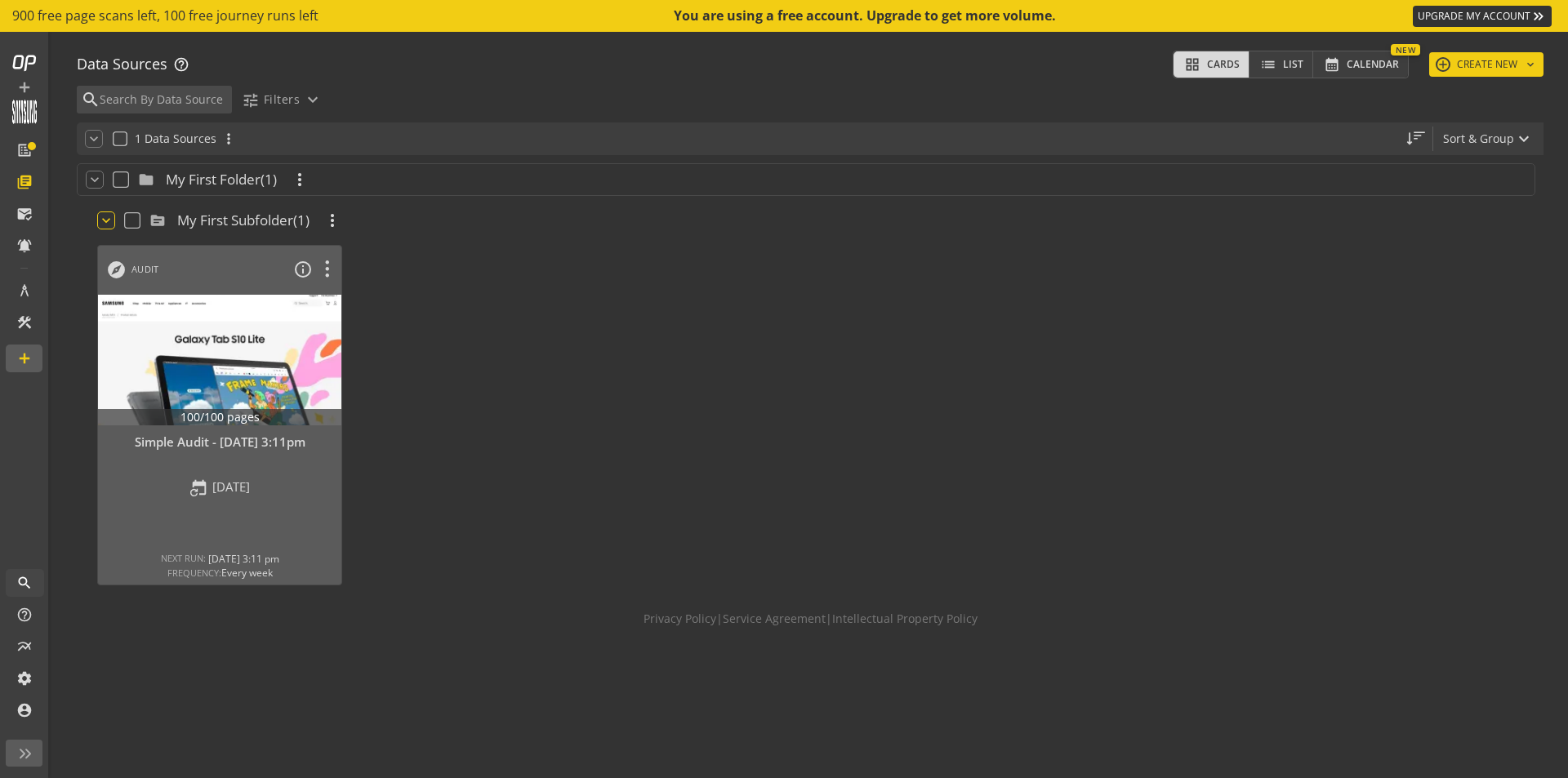
click at [106, 216] on mat-icon "keyboard_arrow_down" at bounding box center [106, 220] width 16 height 16
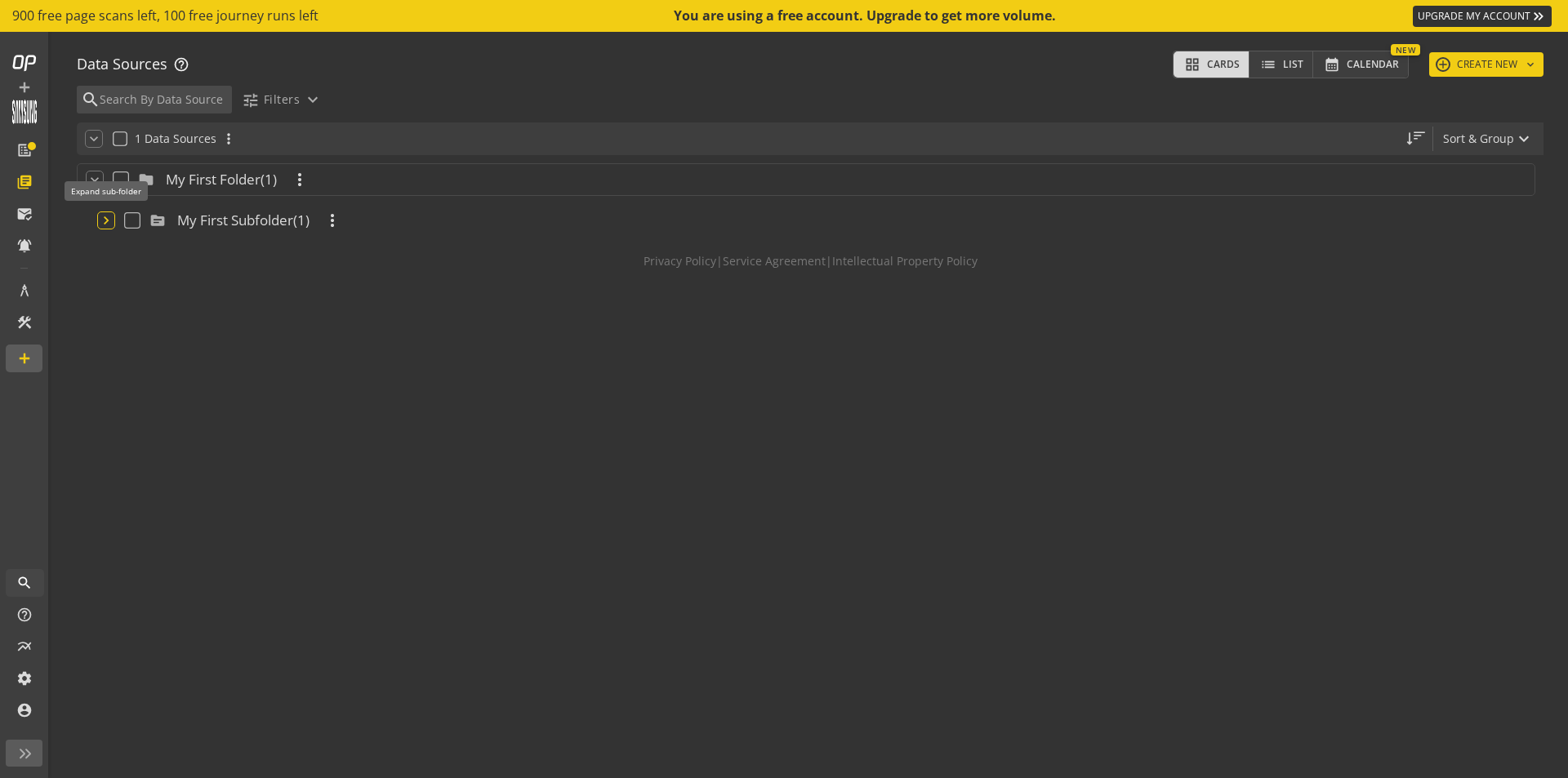
click at [102, 221] on mat-icon "keyboard_arrow_down" at bounding box center [106, 220] width 16 height 16
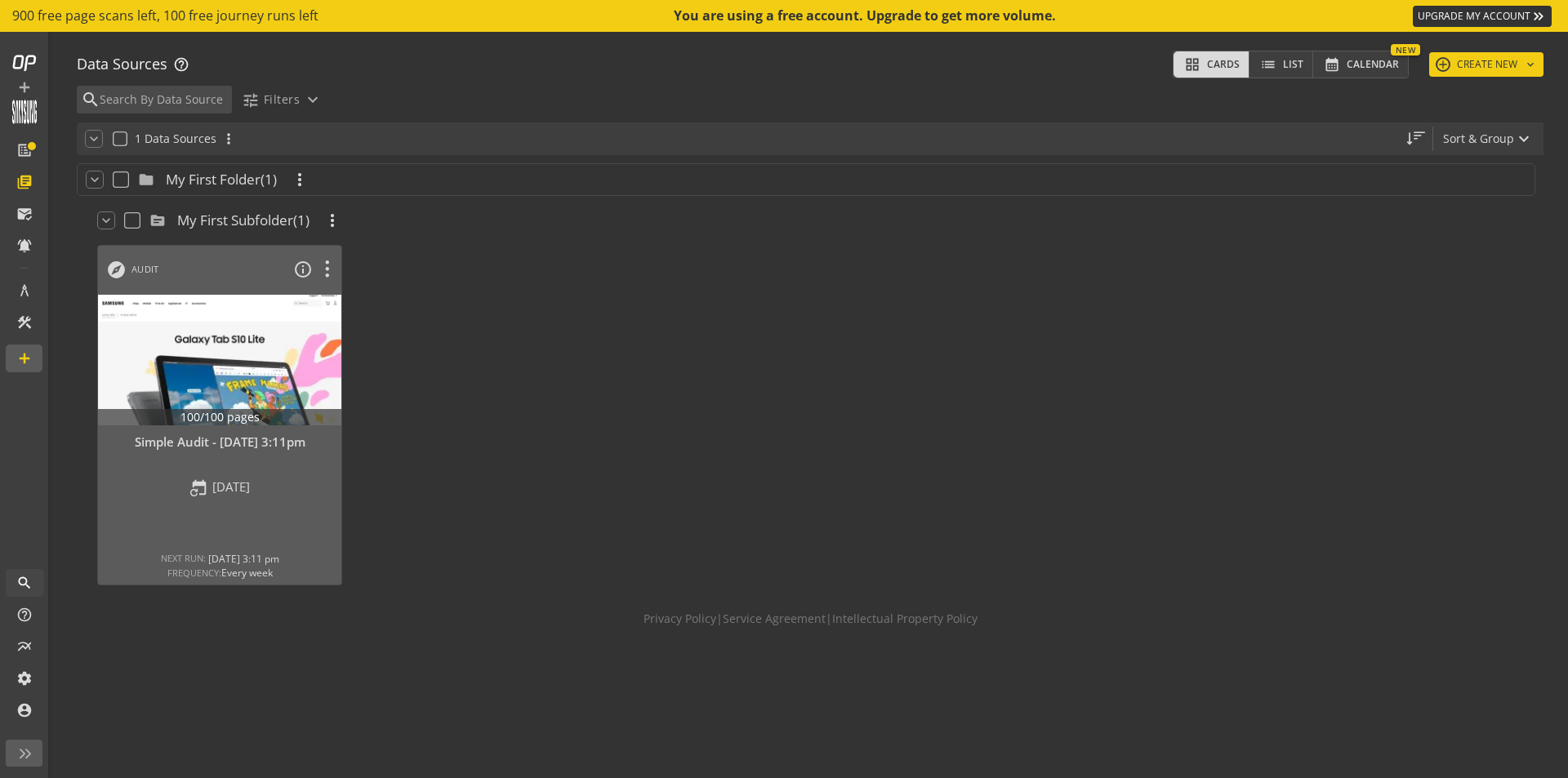
click at [132, 226] on input "checkbox" at bounding box center [132, 220] width 13 height 13
checkbox input "true"
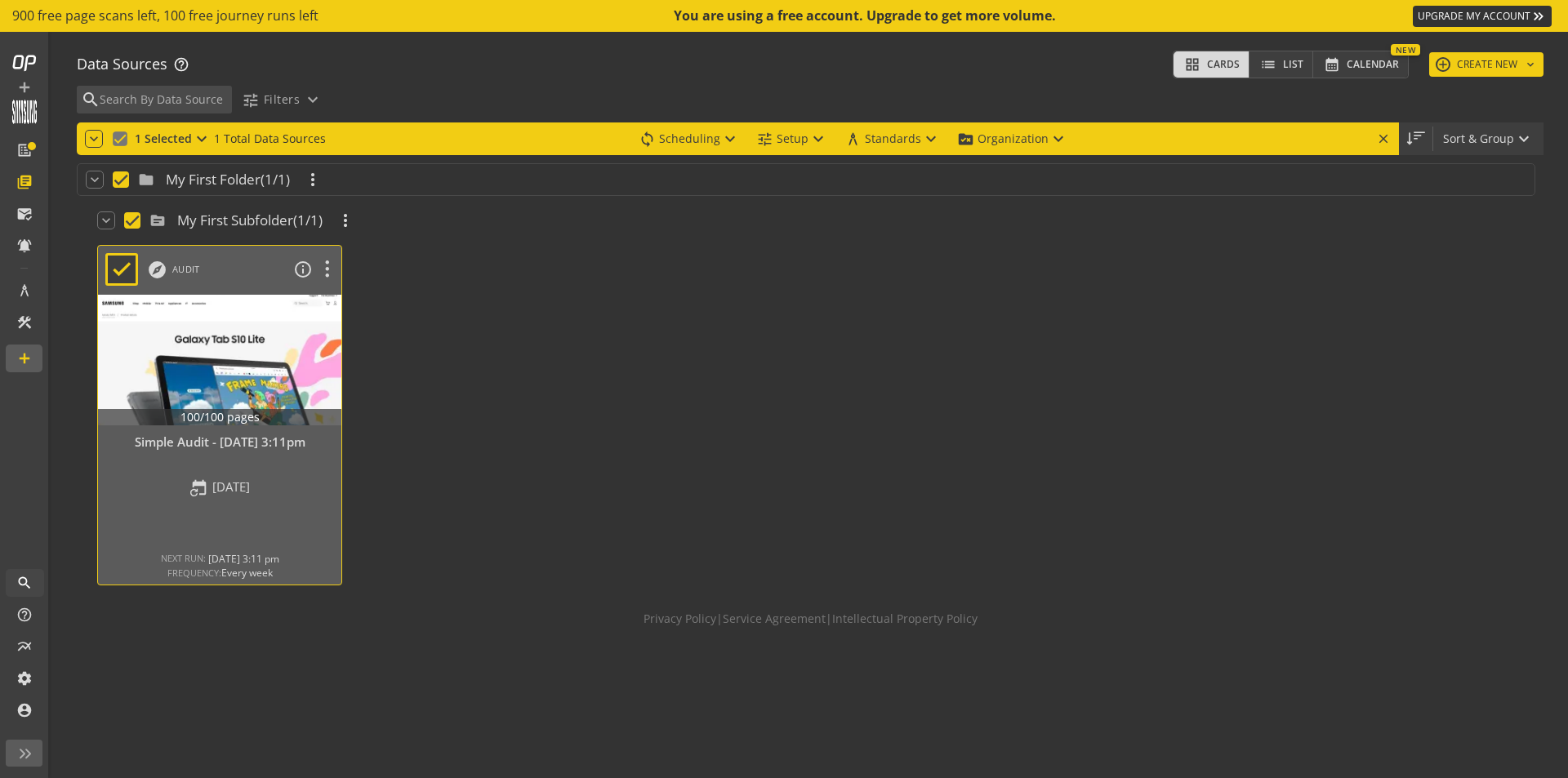
click at [132, 225] on input "checkbox" at bounding box center [132, 220] width 13 height 13
checkbox input "false"
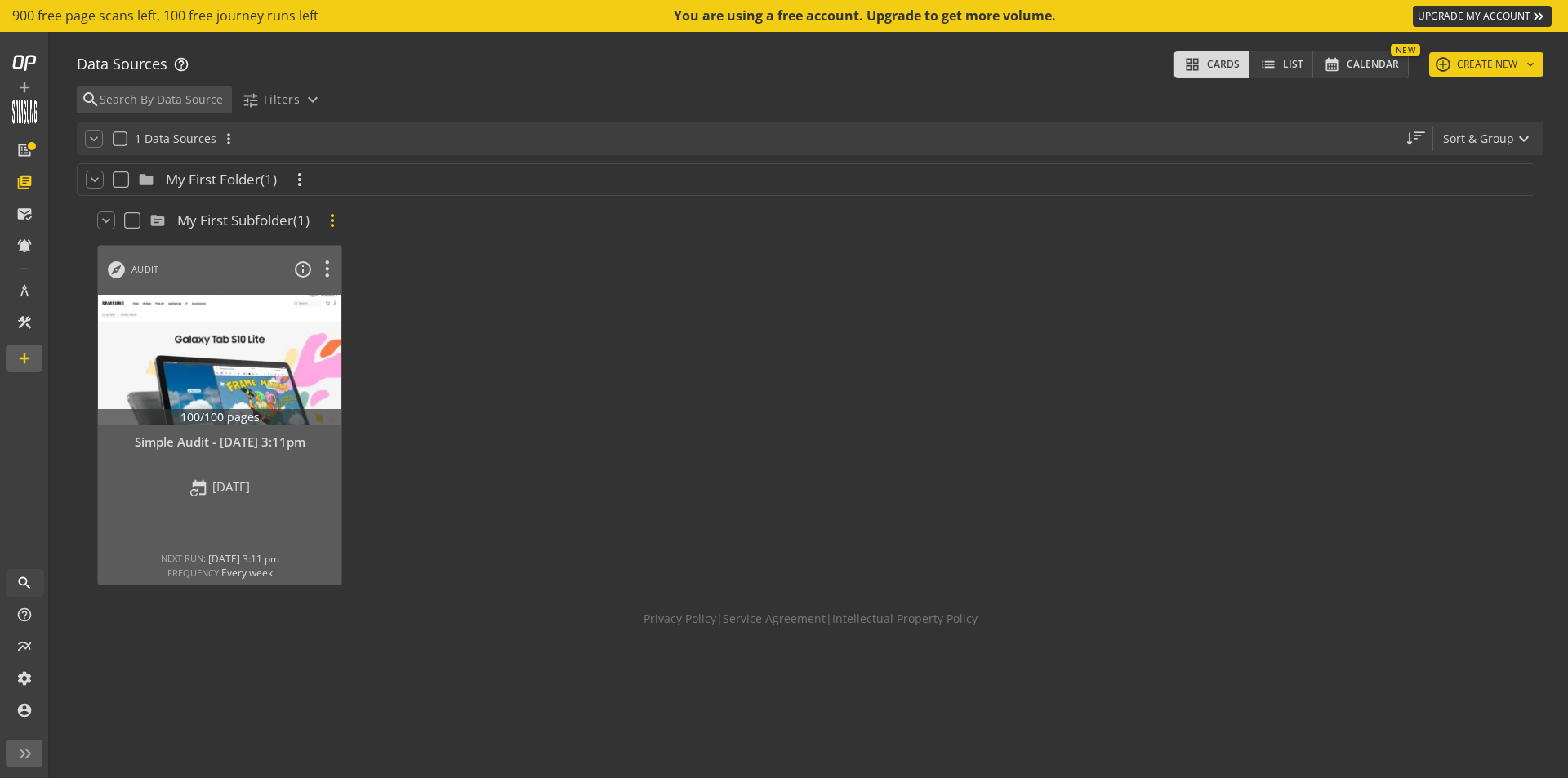
click at [340, 219] on mat-icon "more_vert" at bounding box center [332, 220] width 19 height 19
click at [618, 305] on div at bounding box center [784, 389] width 1568 height 778
click at [174, 335] on div at bounding box center [220, 360] width 256 height 137
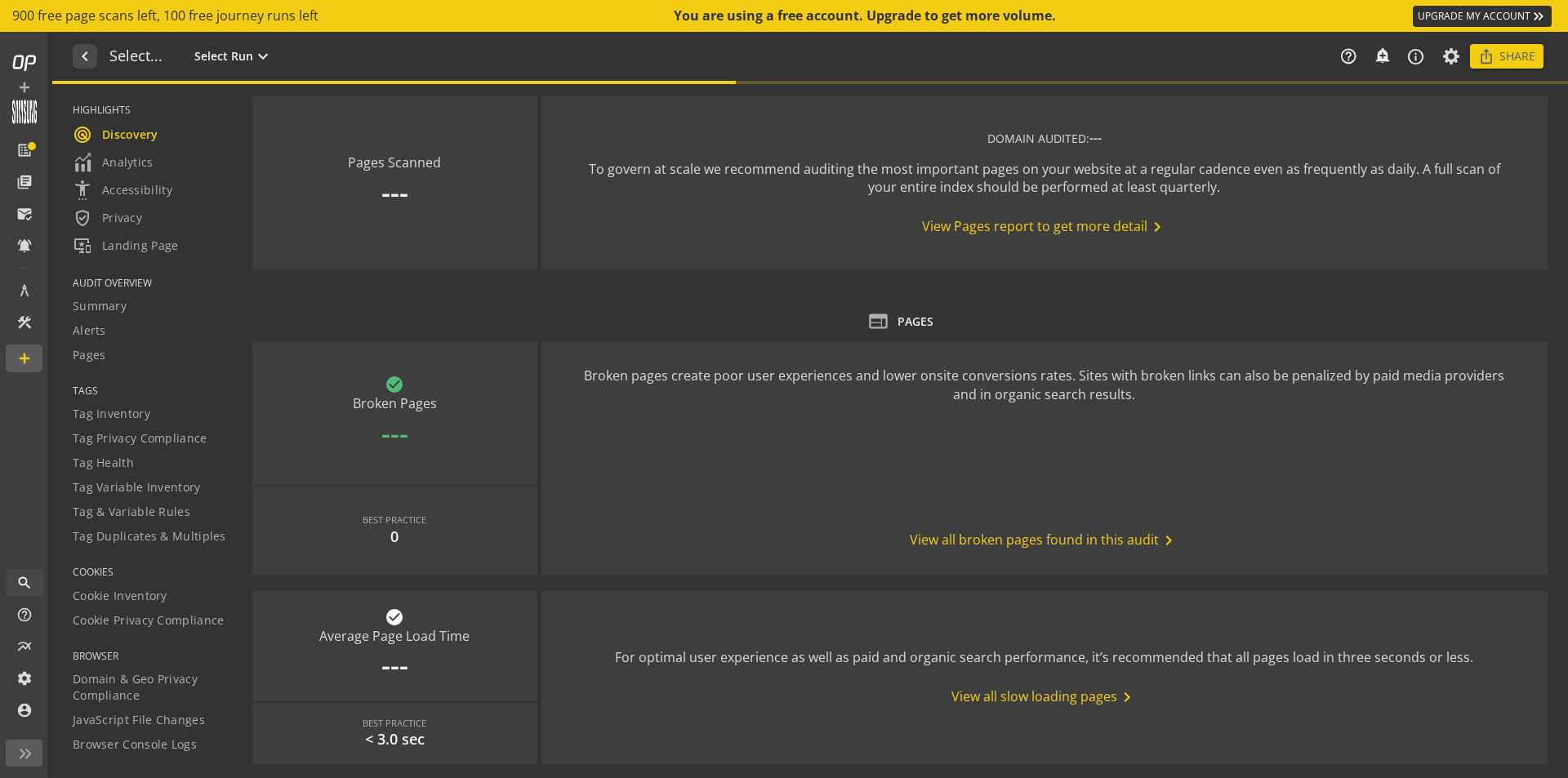
type textarea "Notes can include: -a description of what this audit is validating -changes in …"
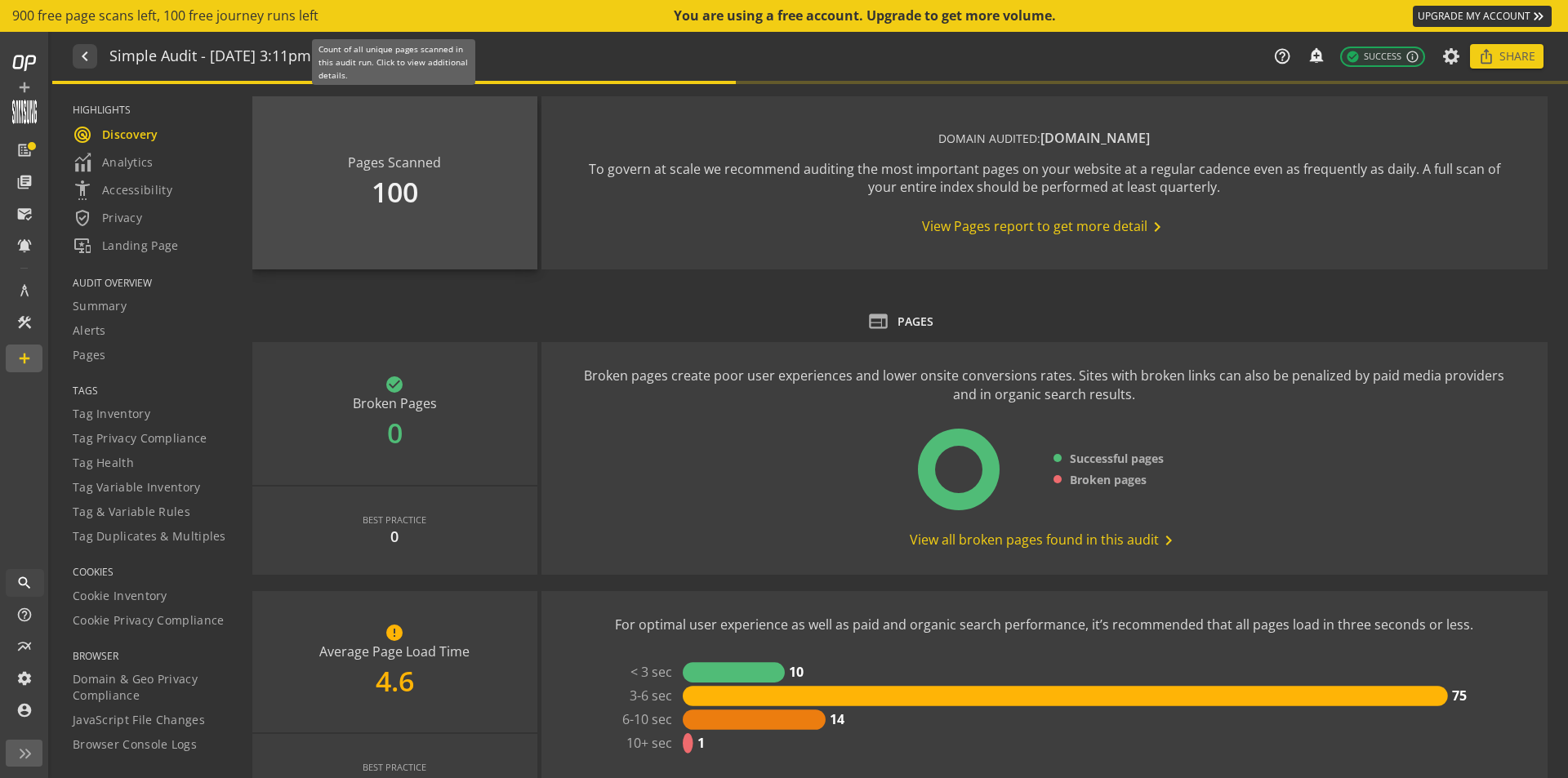
click at [373, 192] on div "Pages Scanned 100" at bounding box center [395, 183] width 285 height 174
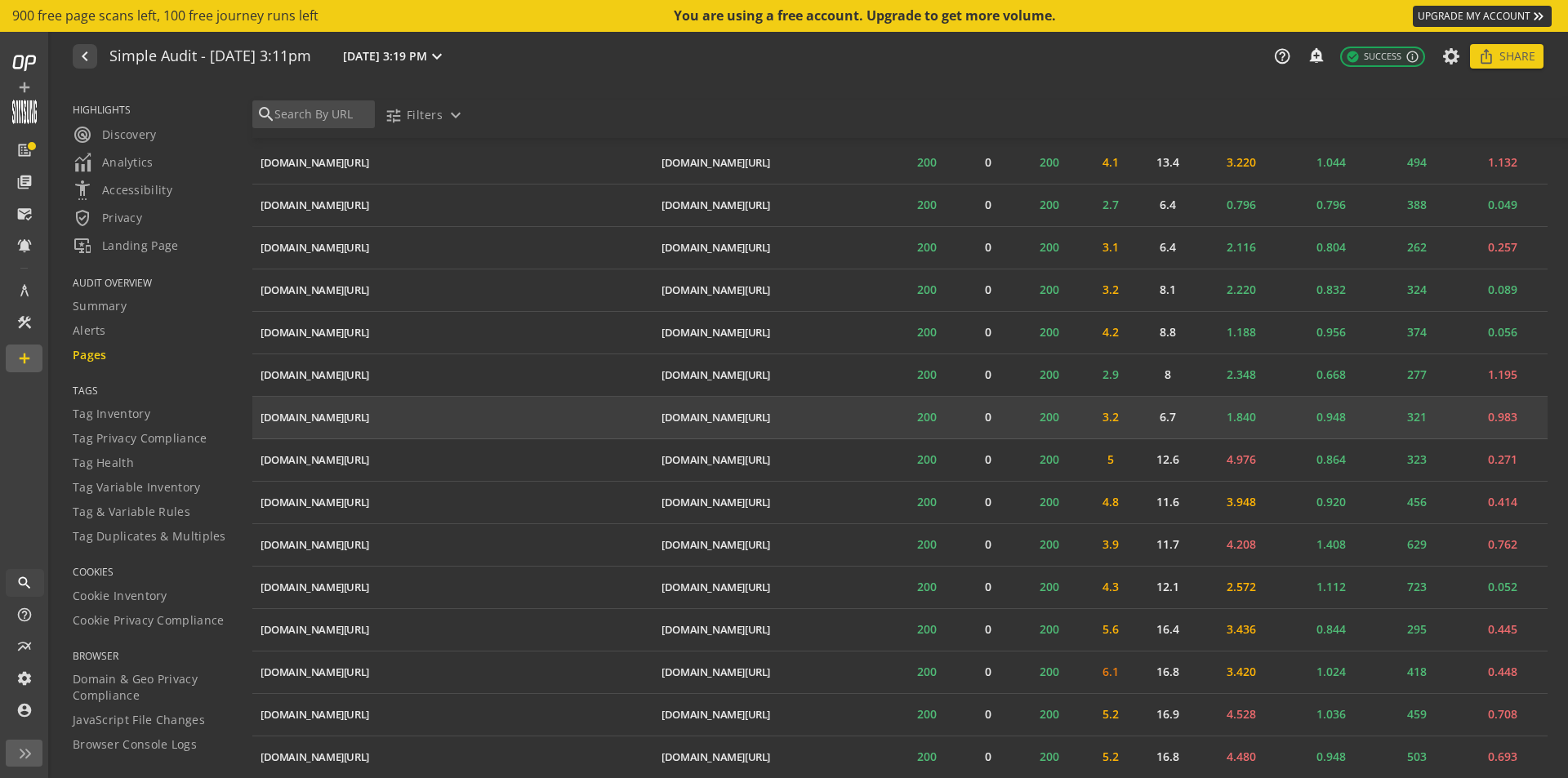
scroll to position [3758, 0]
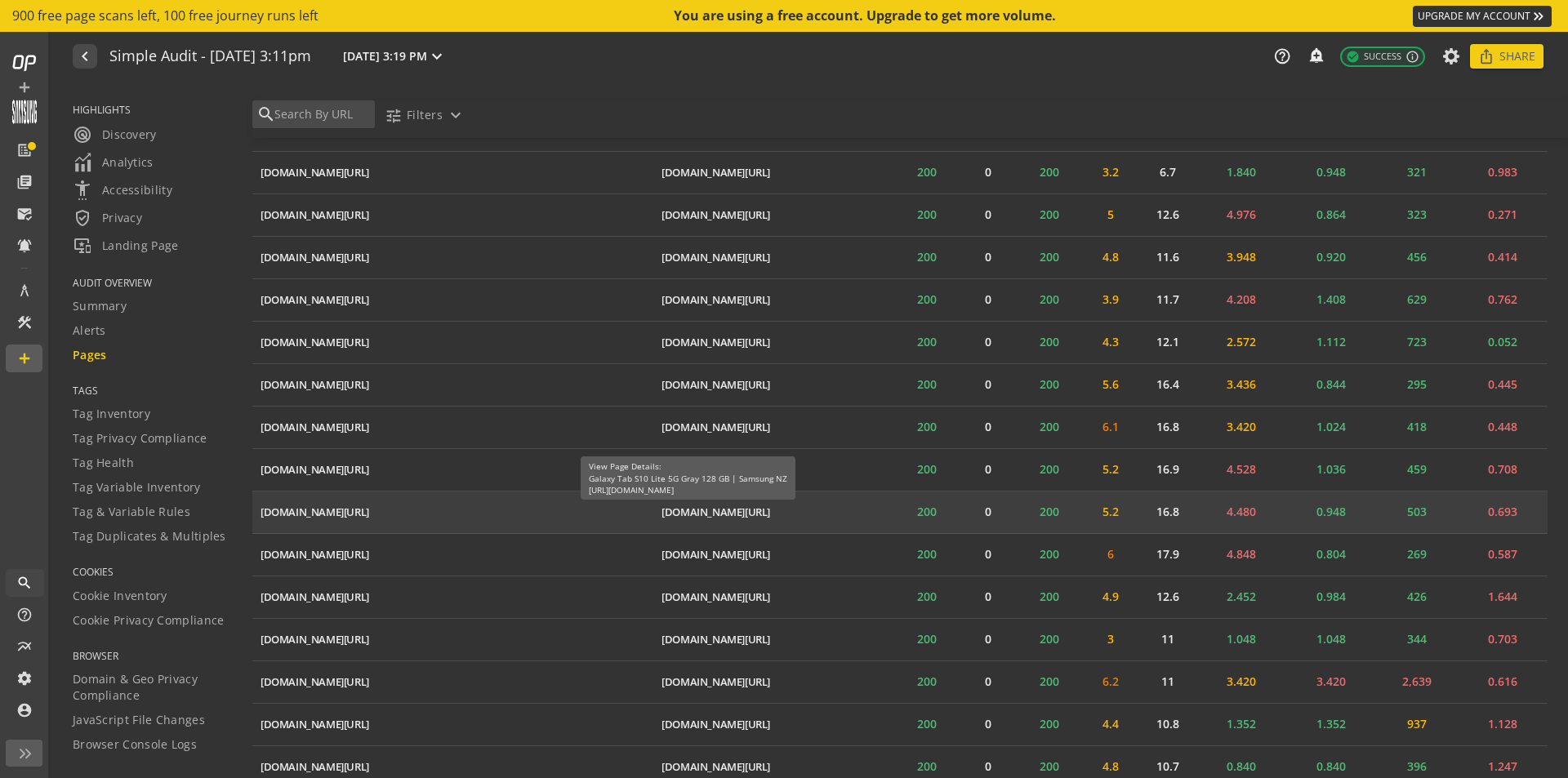
click at [661, 512] on div "[DOMAIN_NAME][URL]" at bounding box center [716, 512] width 109 height 16
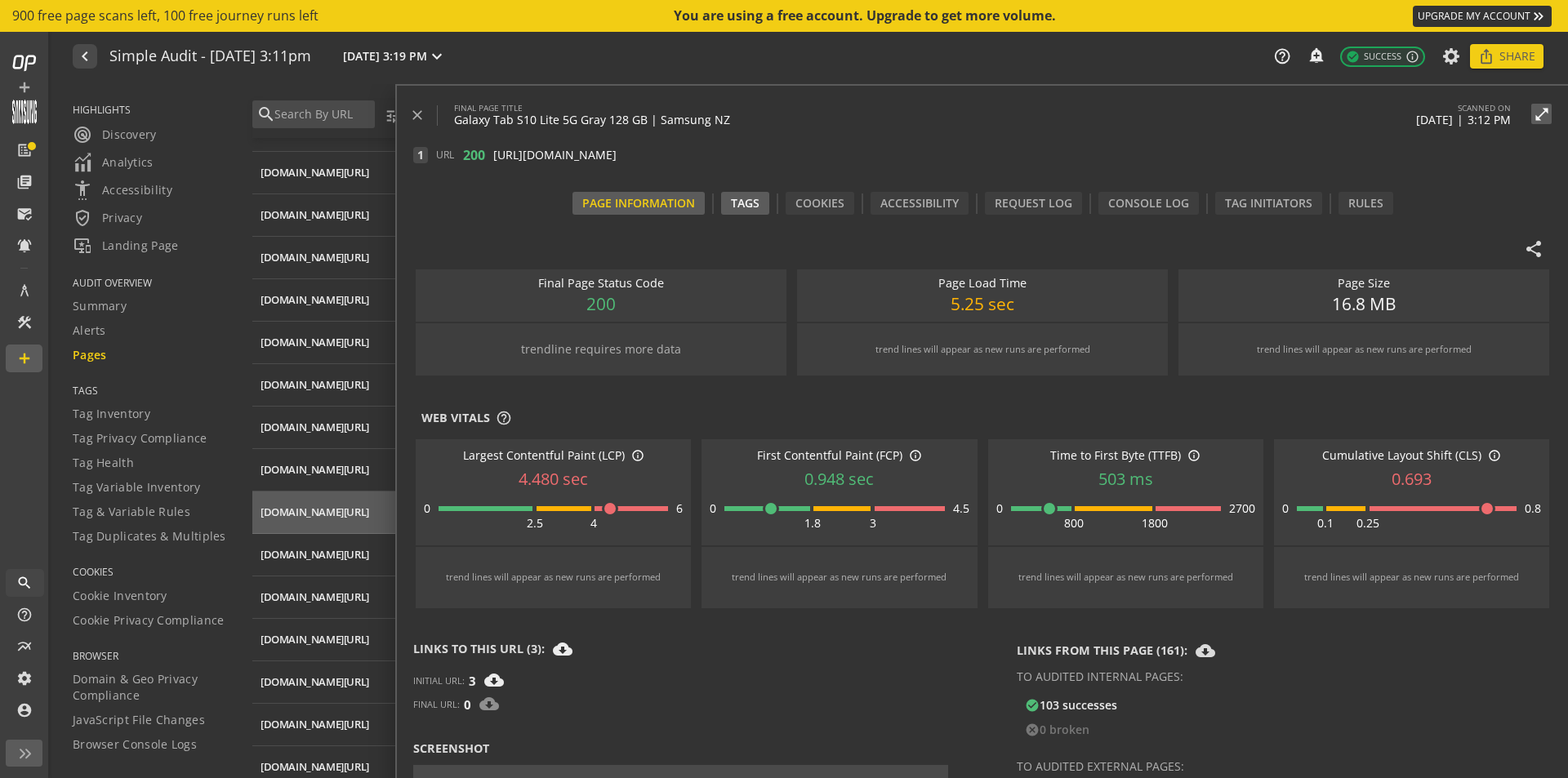
click at [748, 206] on div "Tags" at bounding box center [745, 203] width 28 height 16
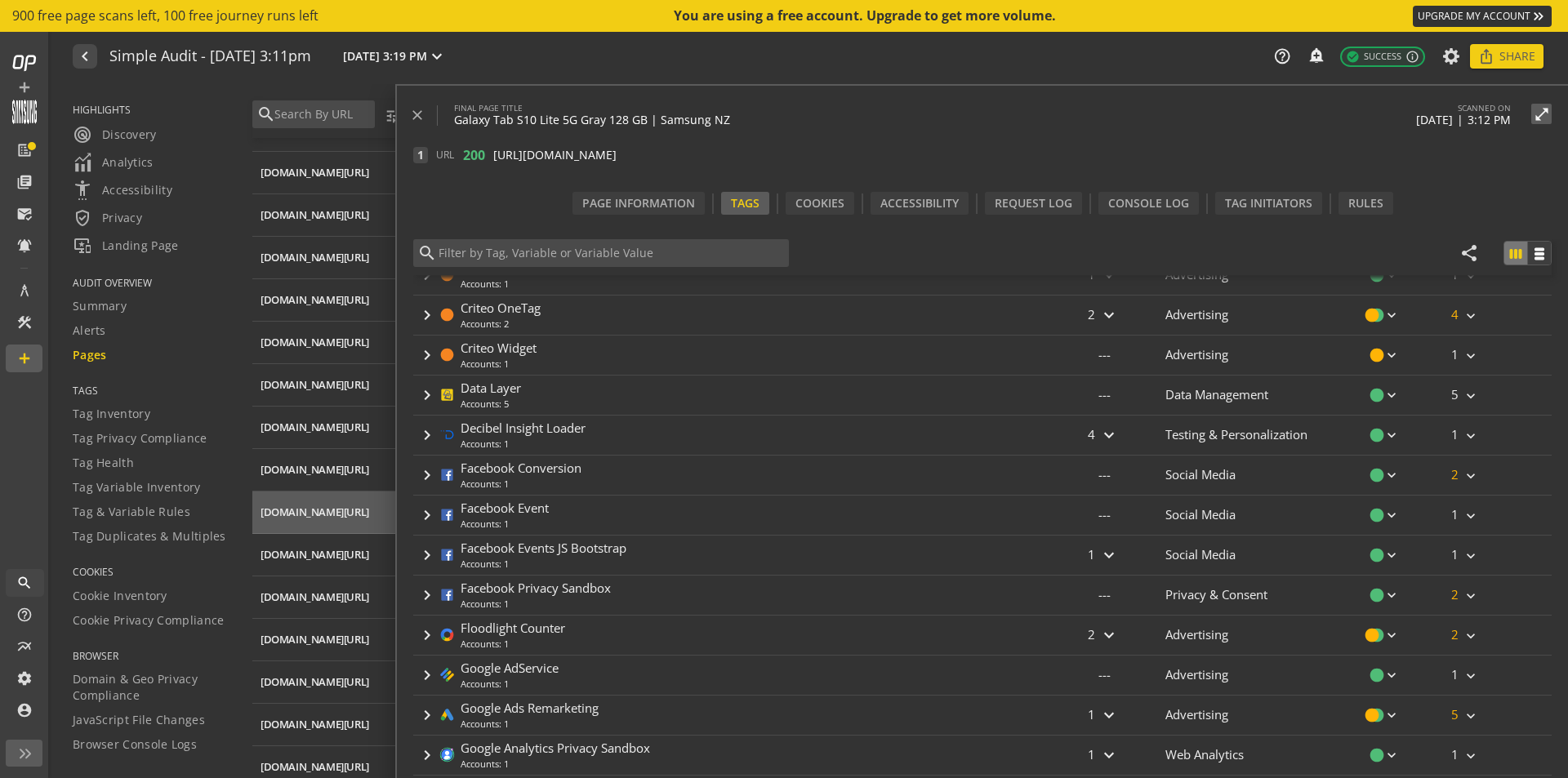
scroll to position [212, 0]
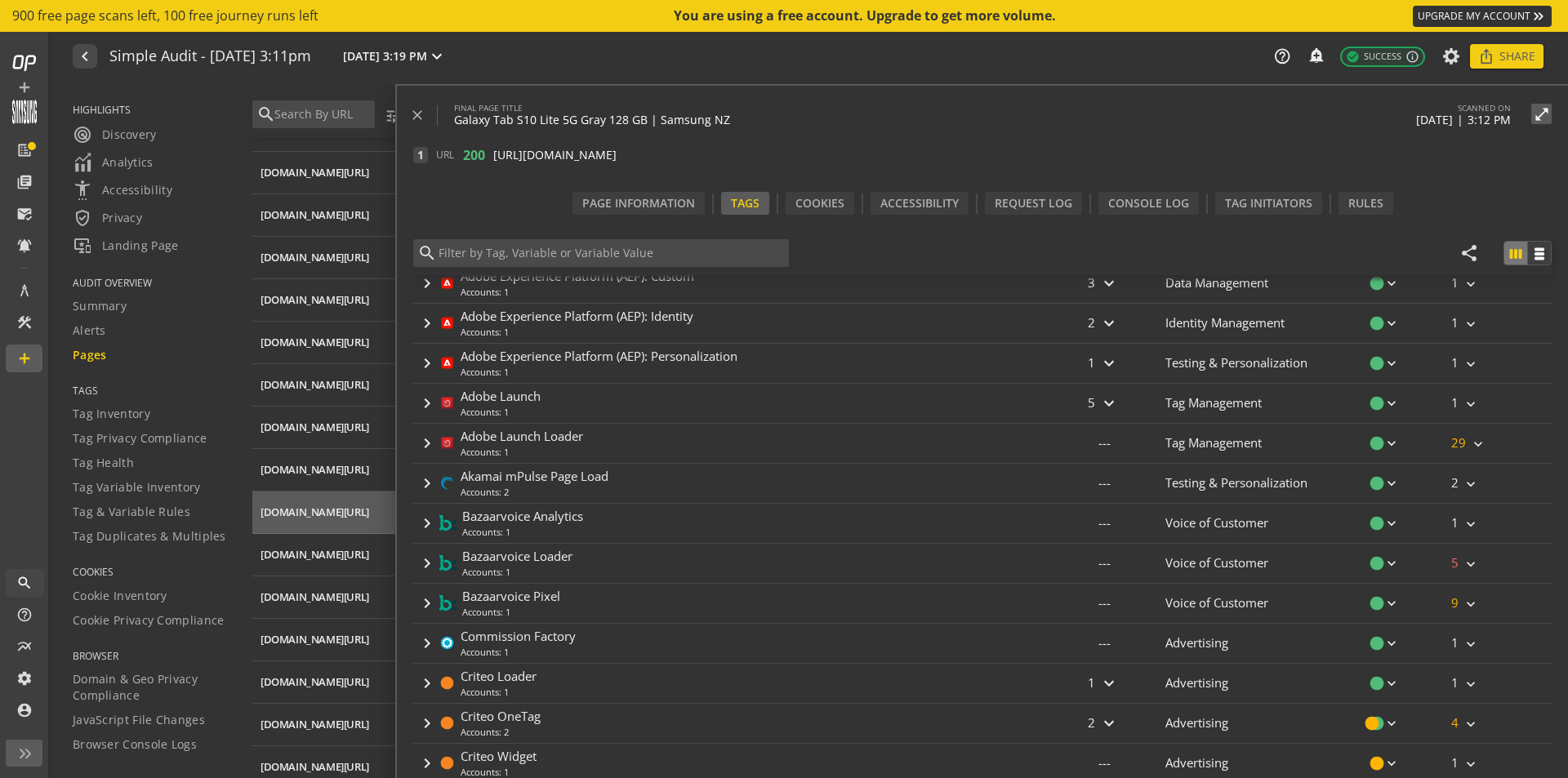
drag, startPoint x: 856, startPoint y: 94, endPoint x: 791, endPoint y: 33, distance: 89.1
click at [789, 32] on audit-report-container "navigate_before Simple Audit - [DATE] 3:11pm [DATE] 3:19 PM expand_more help_ou…" at bounding box center [810, 405] width 1515 height 746
click at [908, 104] on div "close FINAL PAGE TITLE Galaxy Tab S10 Lite 5G Gray 128 GB | Samsung NZ SCANNED …" at bounding box center [991, 115] width 1155 height 26
click at [1544, 119] on mat-icon "open_in_full" at bounding box center [1541, 114] width 20 height 16
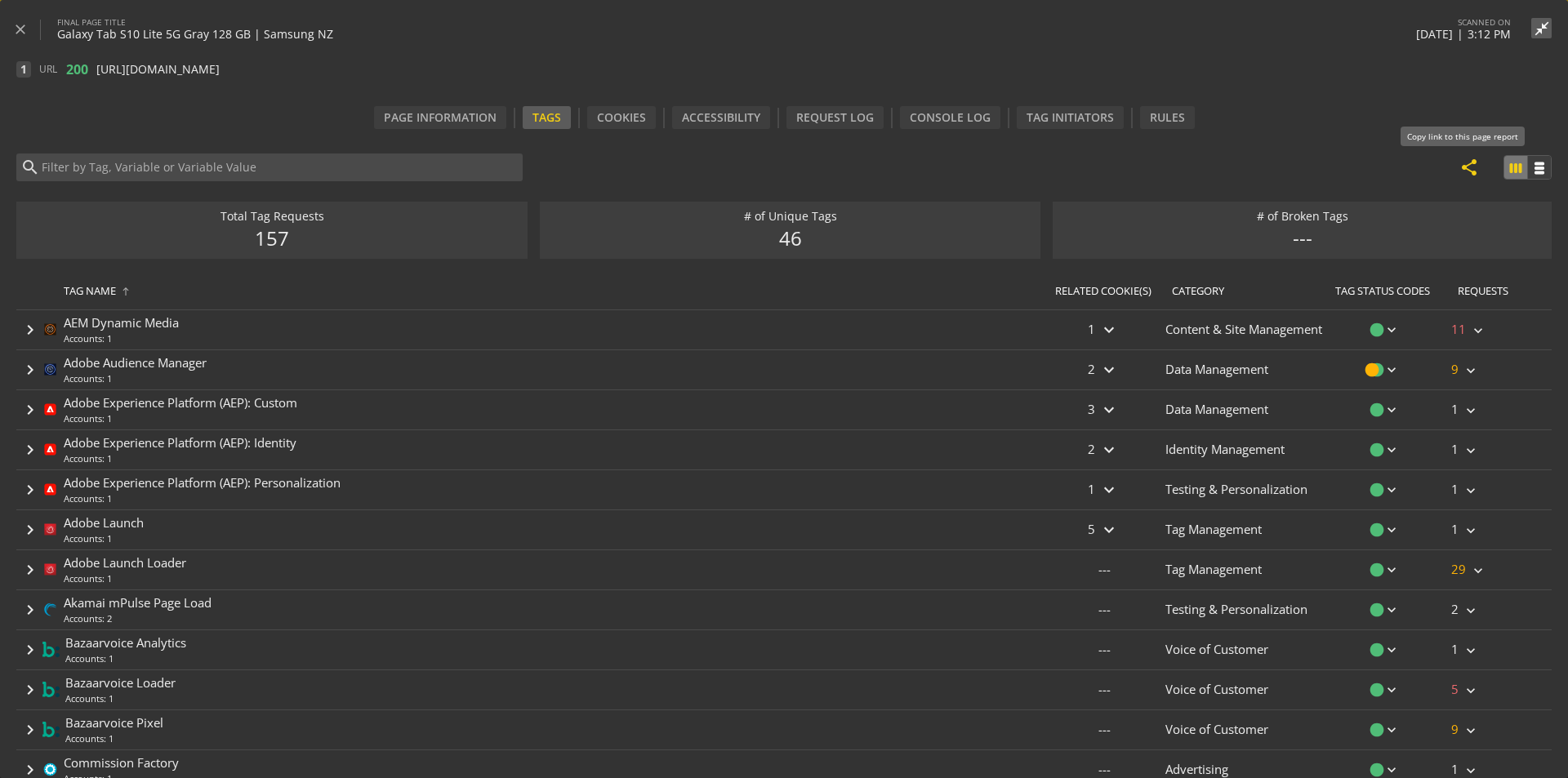
click at [1459, 161] on mat-icon "share" at bounding box center [1468, 167] width 19 height 19
click at [1462, 171] on mat-icon "share" at bounding box center [1468, 167] width 19 height 19
click at [21, 30] on mat-icon "close" at bounding box center [20, 29] width 16 height 16
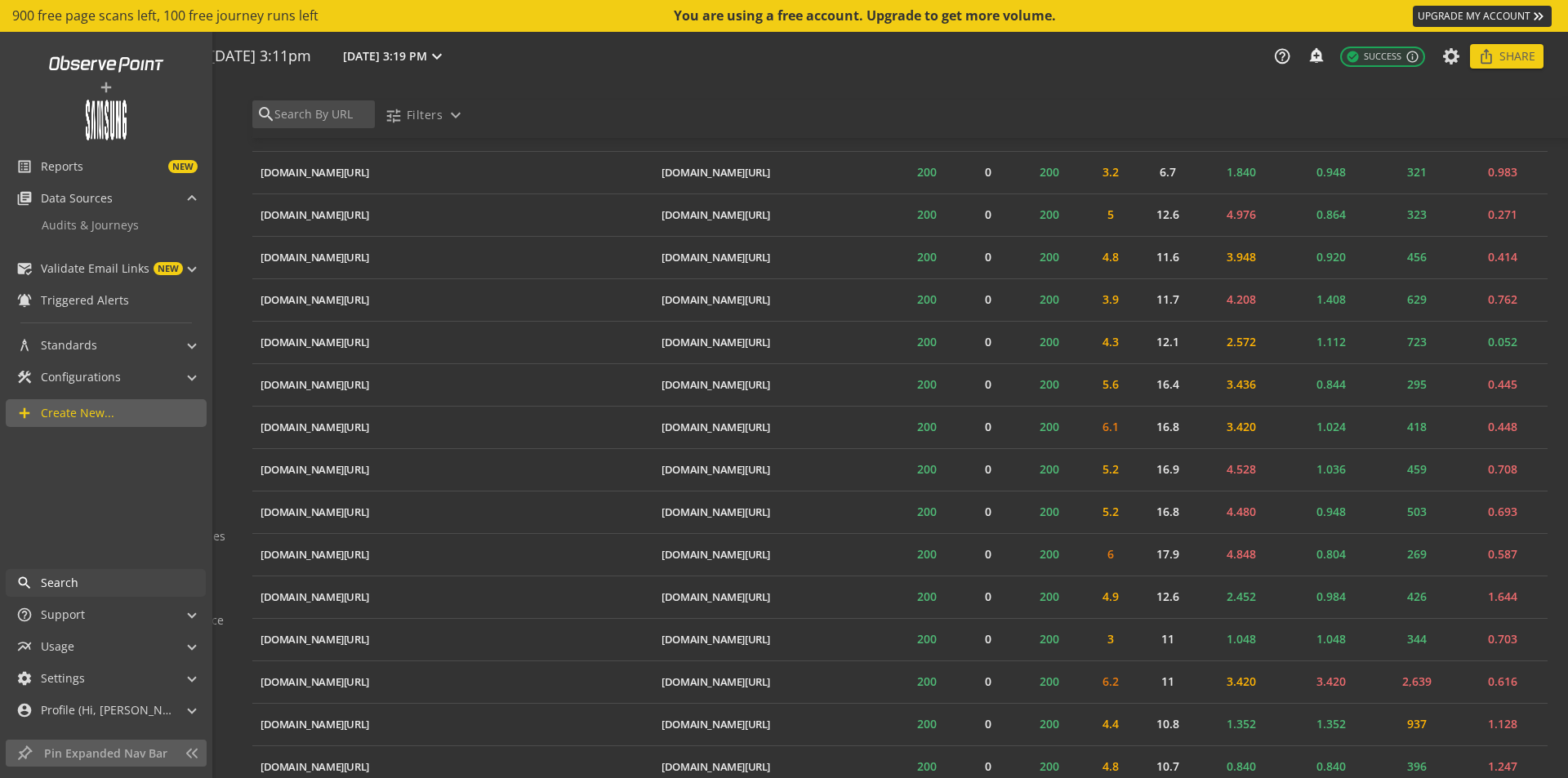
click at [28, 60] on div "add" at bounding box center [106, 94] width 212 height 92
drag, startPoint x: 119, startPoint y: 60, endPoint x: 127, endPoint y: 80, distance: 21.5
click at [119, 59] on link at bounding box center [106, 63] width 135 height 31
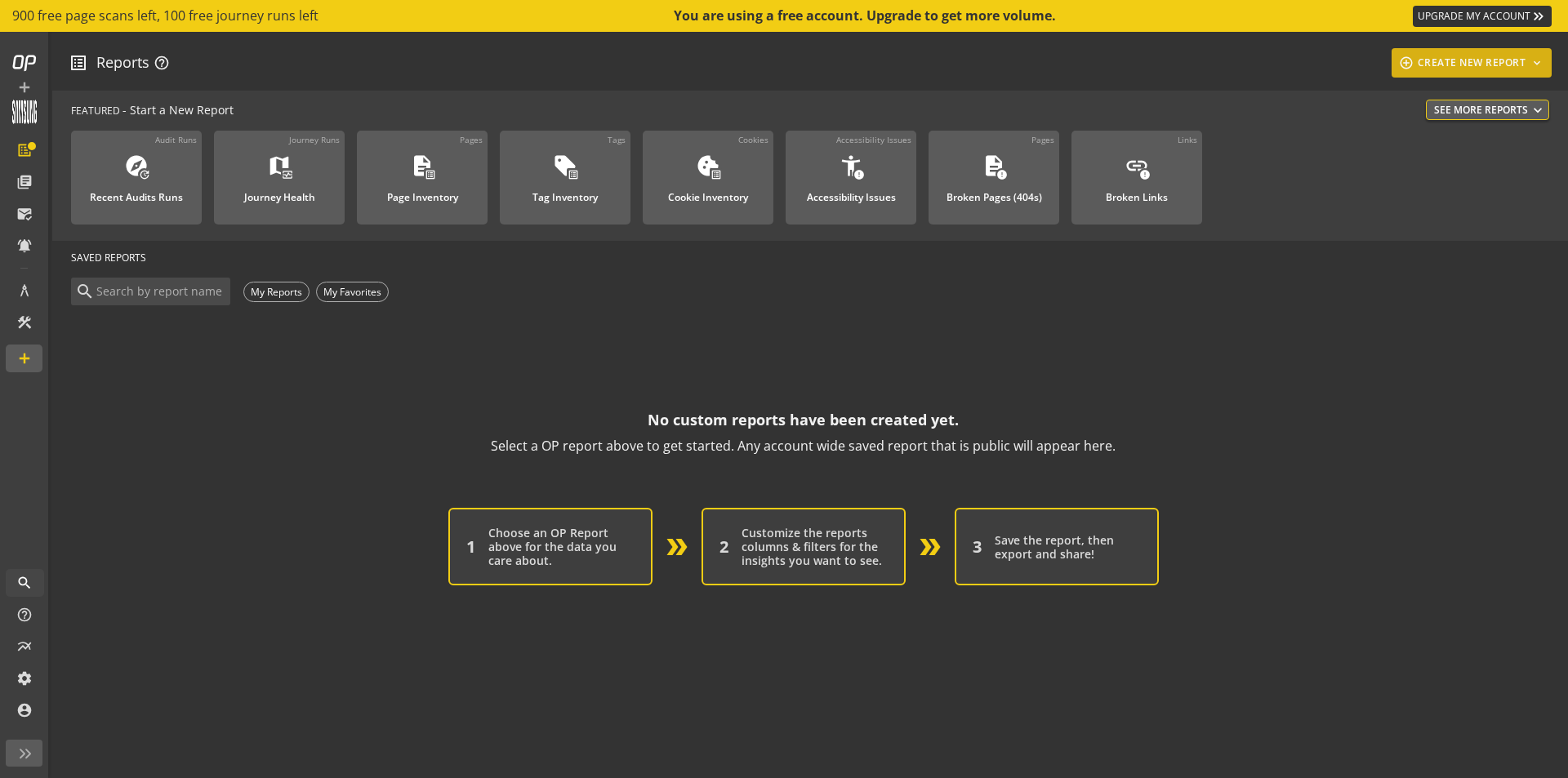
click at [1445, 61] on div "add_circle_outline CREATE NEW REPORT keyboard_arrow_down" at bounding box center [1472, 62] width 147 height 29
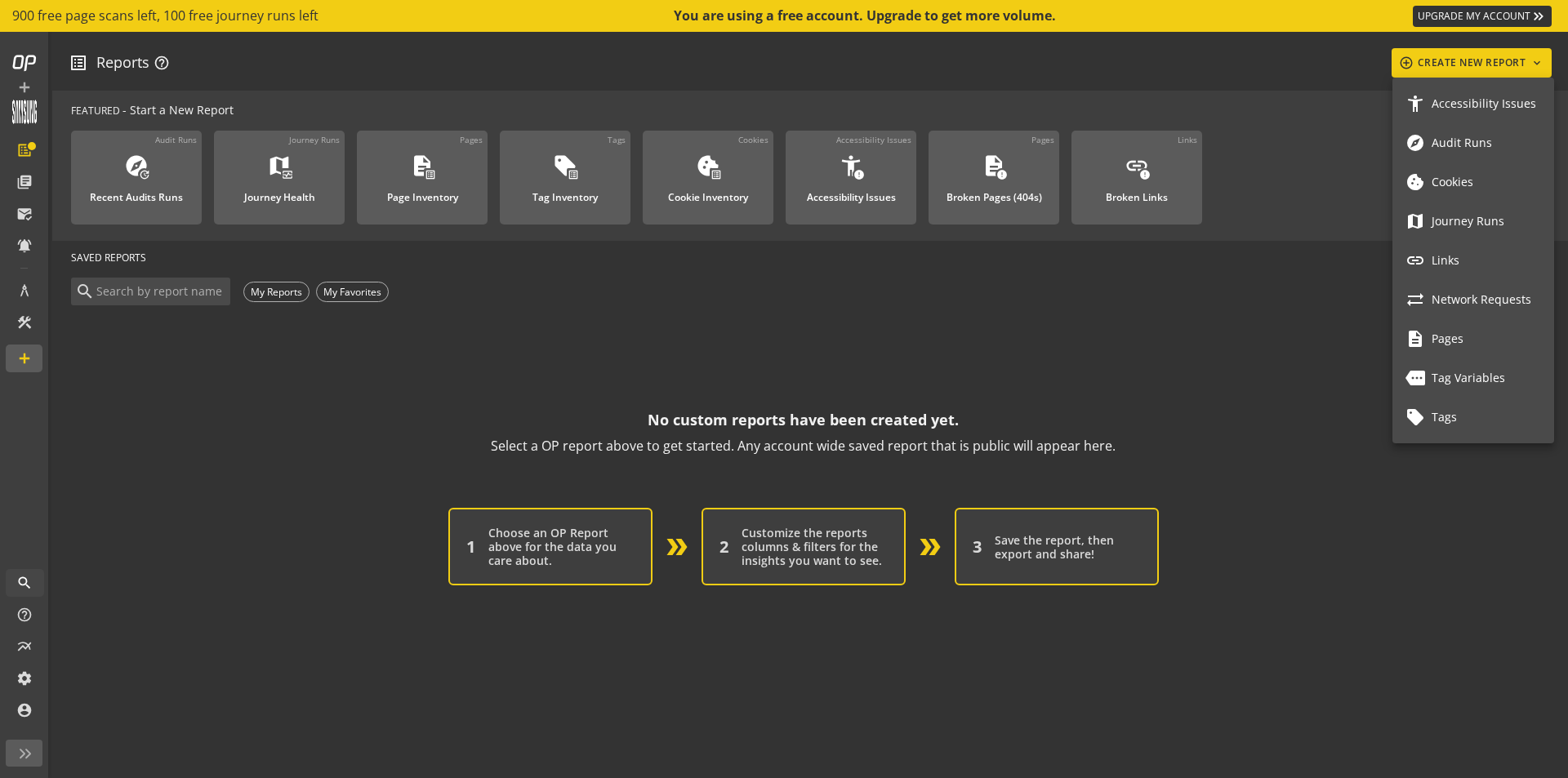
click at [1436, 420] on span "Tags" at bounding box center [1486, 418] width 110 height 14
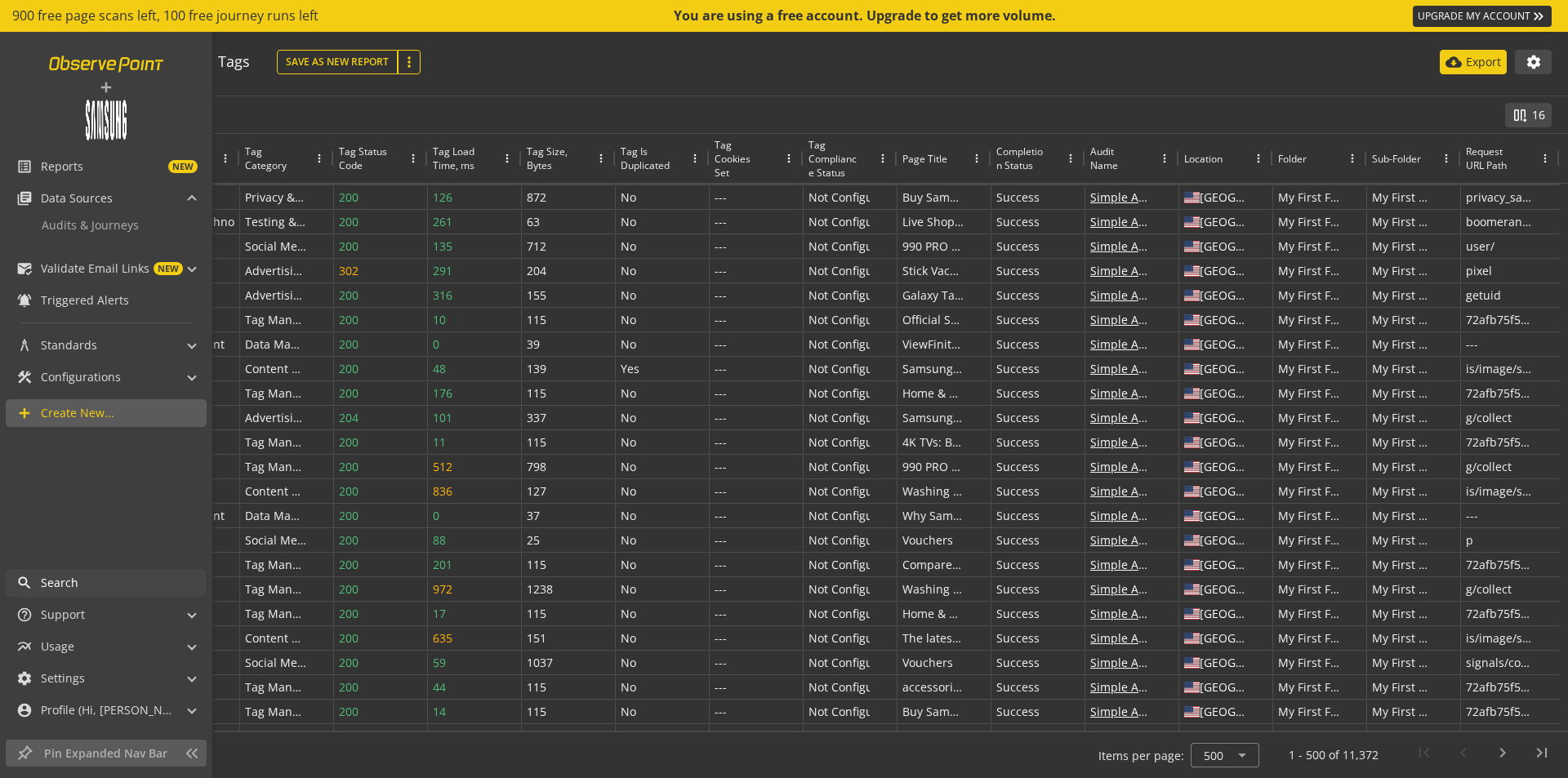
click at [92, 63] on link at bounding box center [106, 63] width 135 height 31
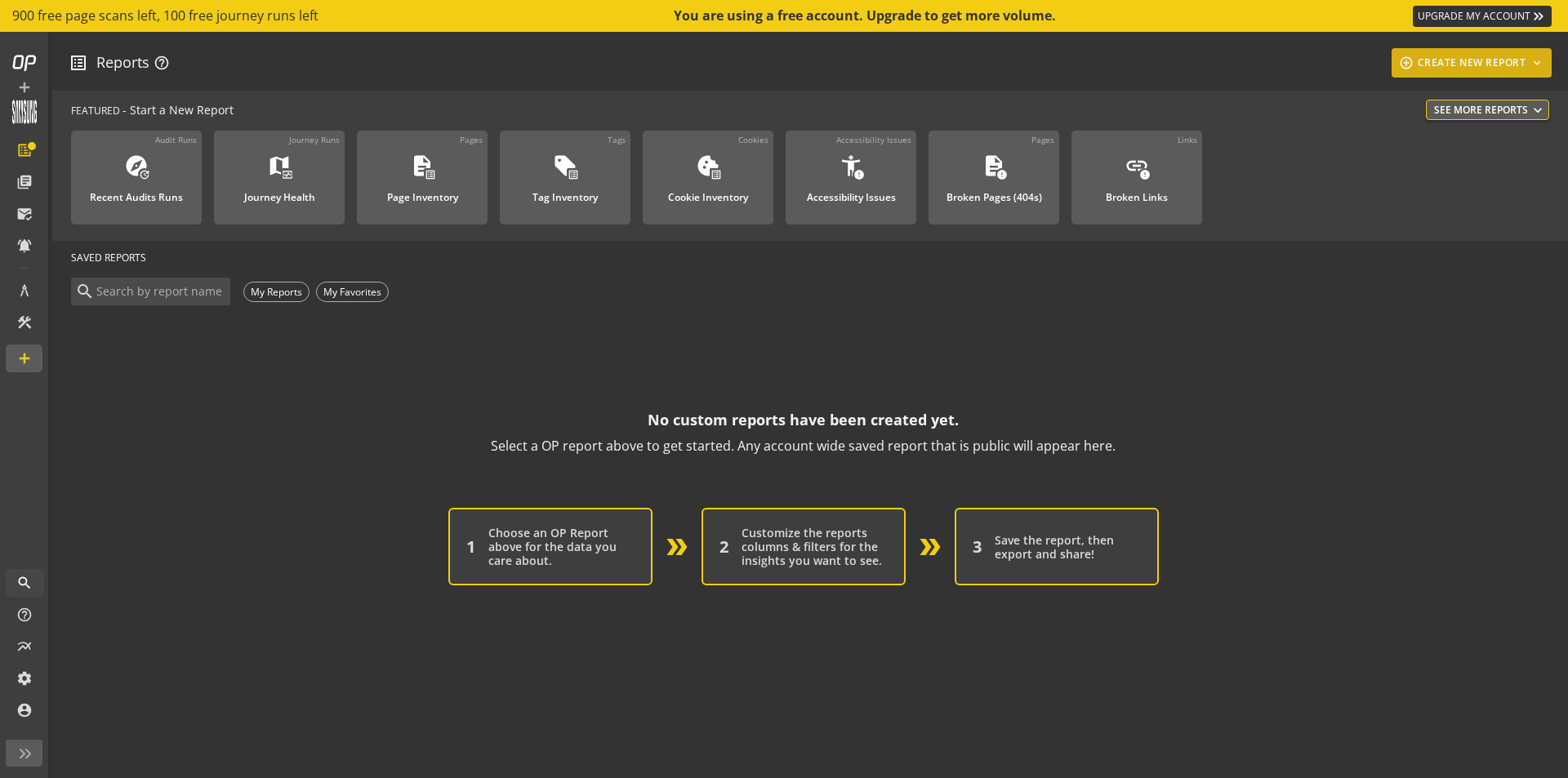
click at [1447, 58] on div "add_circle_outline CREATE NEW REPORT keyboard_arrow_down" at bounding box center [1472, 62] width 147 height 29
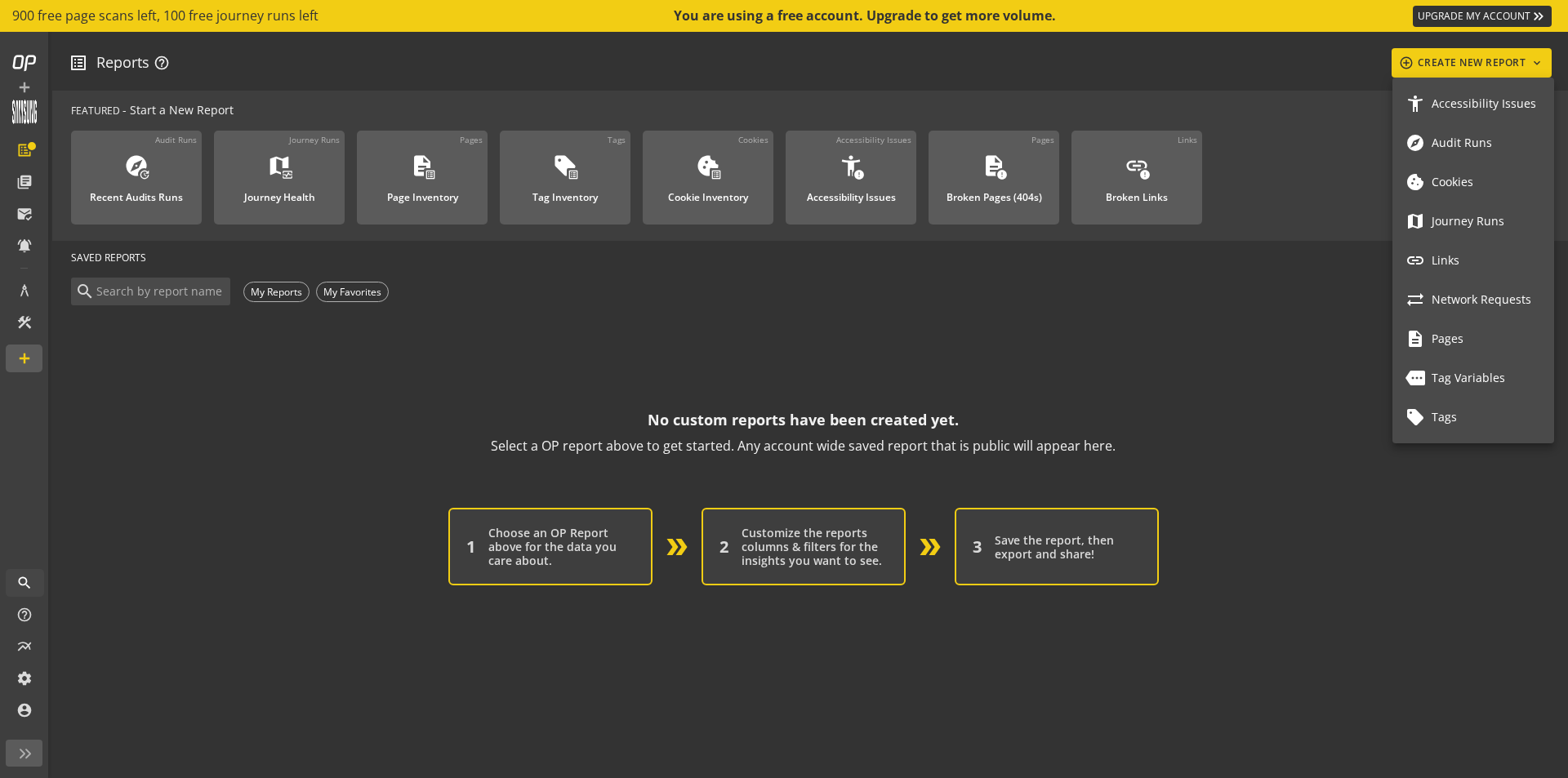
click at [1443, 420] on span "Tags" at bounding box center [1486, 418] width 110 height 14
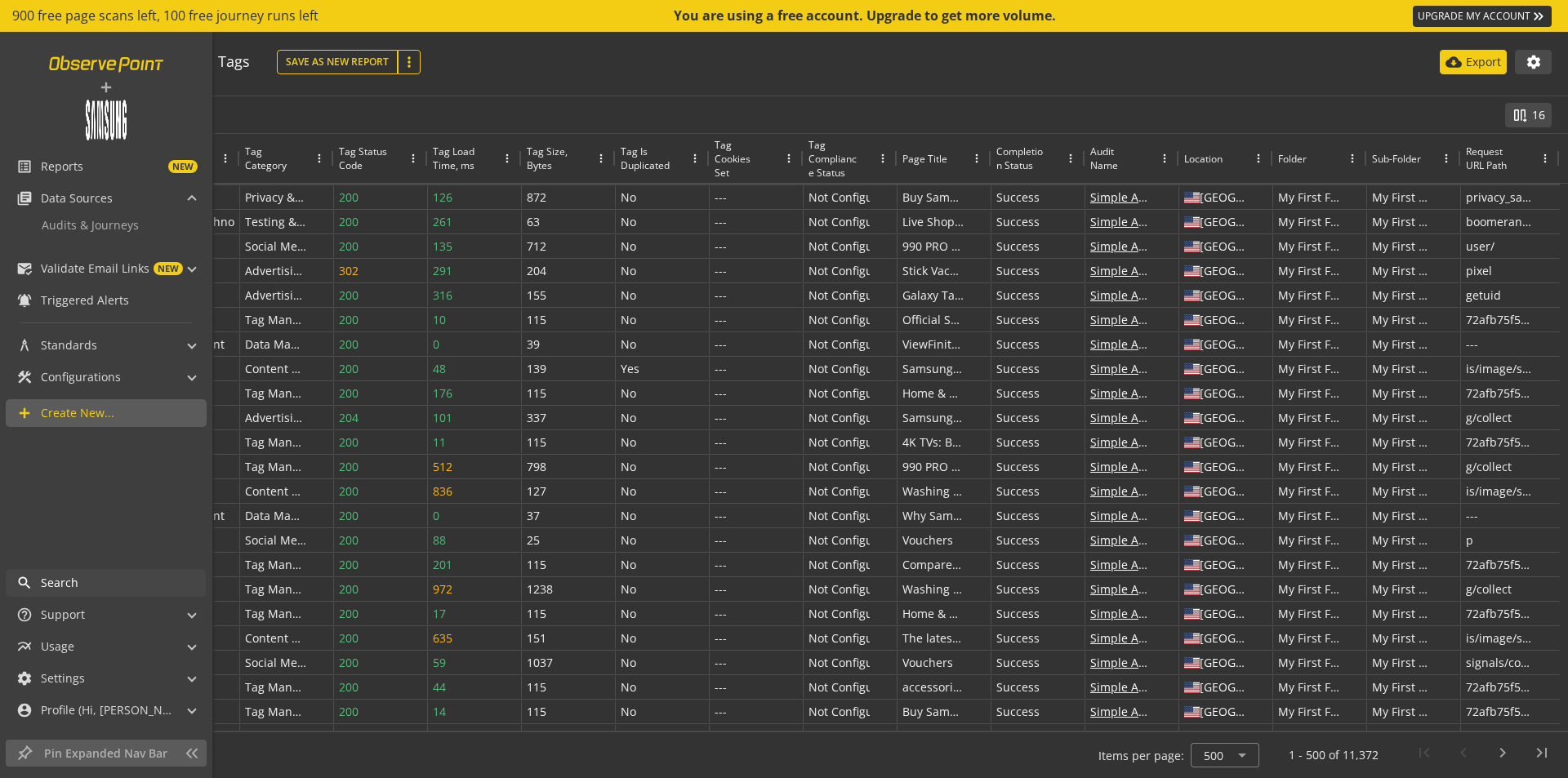
click at [91, 64] on link at bounding box center [106, 63] width 135 height 31
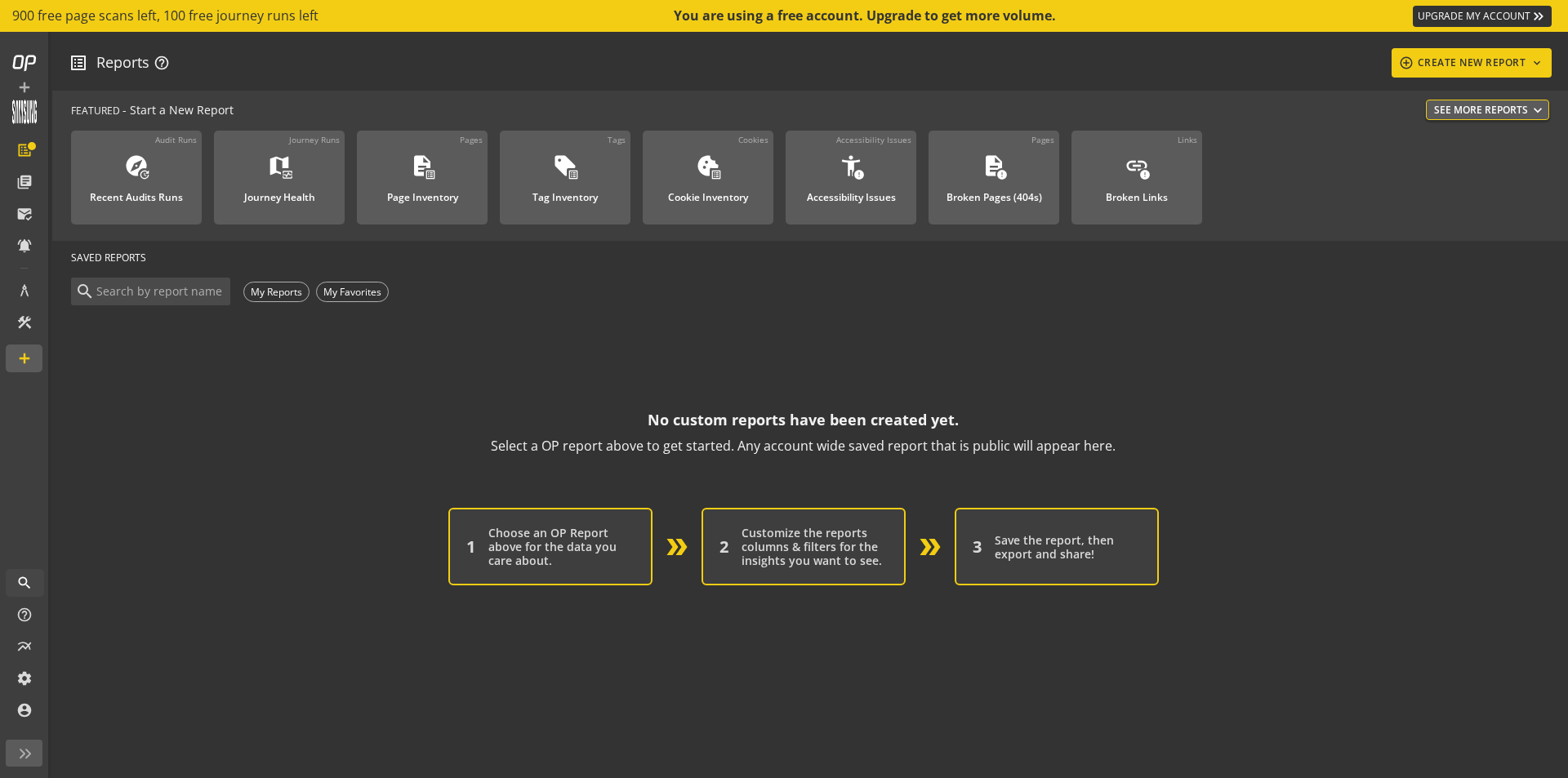
click at [814, 548] on div "Customize the reports columns & filters for the insights you want to see." at bounding box center [815, 547] width 146 height 42
click at [977, 524] on div "3 Save the report, then export and share!" at bounding box center [1057, 547] width 204 height 78
click at [174, 289] on input at bounding box center [160, 291] width 132 height 18
